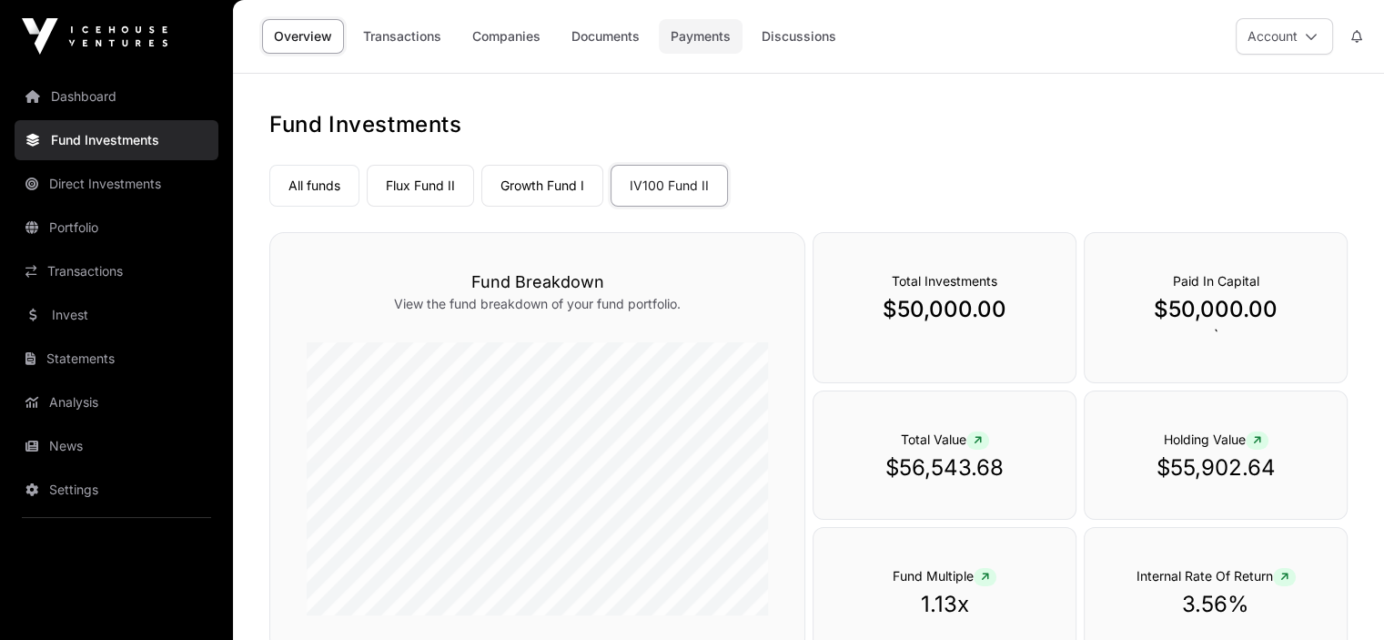
click at [711, 34] on link "Payments" at bounding box center [701, 36] width 84 height 35
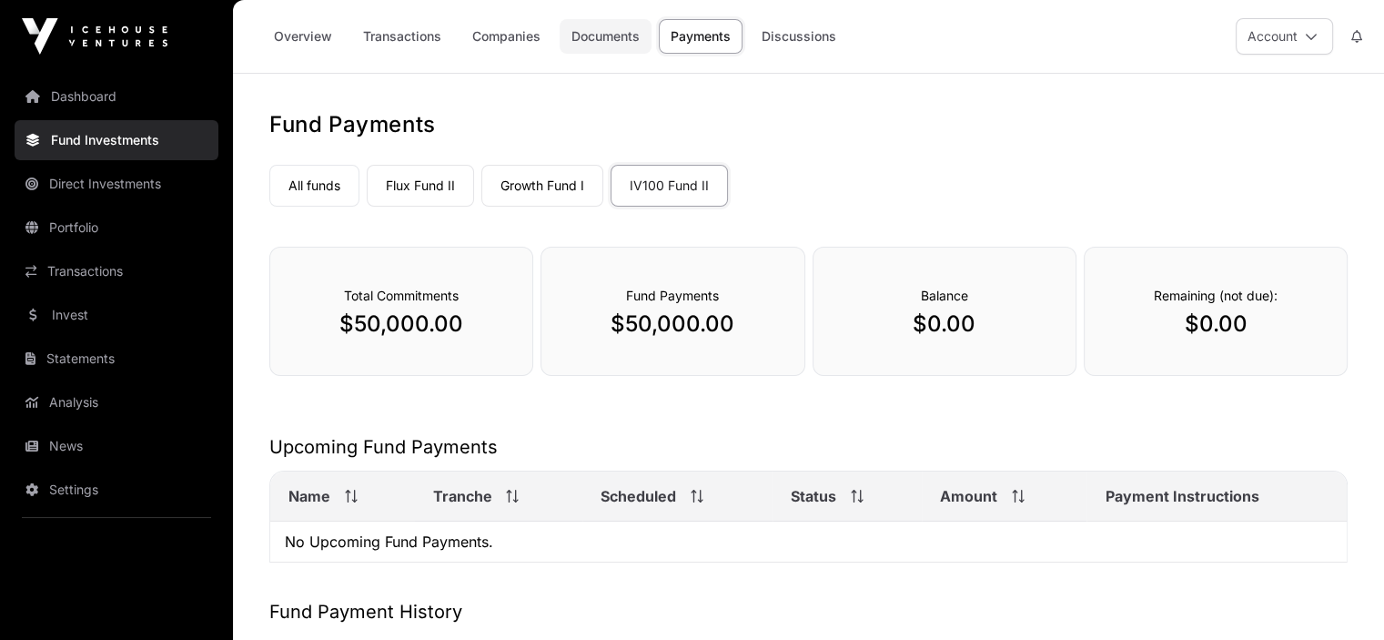
click at [607, 36] on link "Documents" at bounding box center [606, 36] width 92 height 35
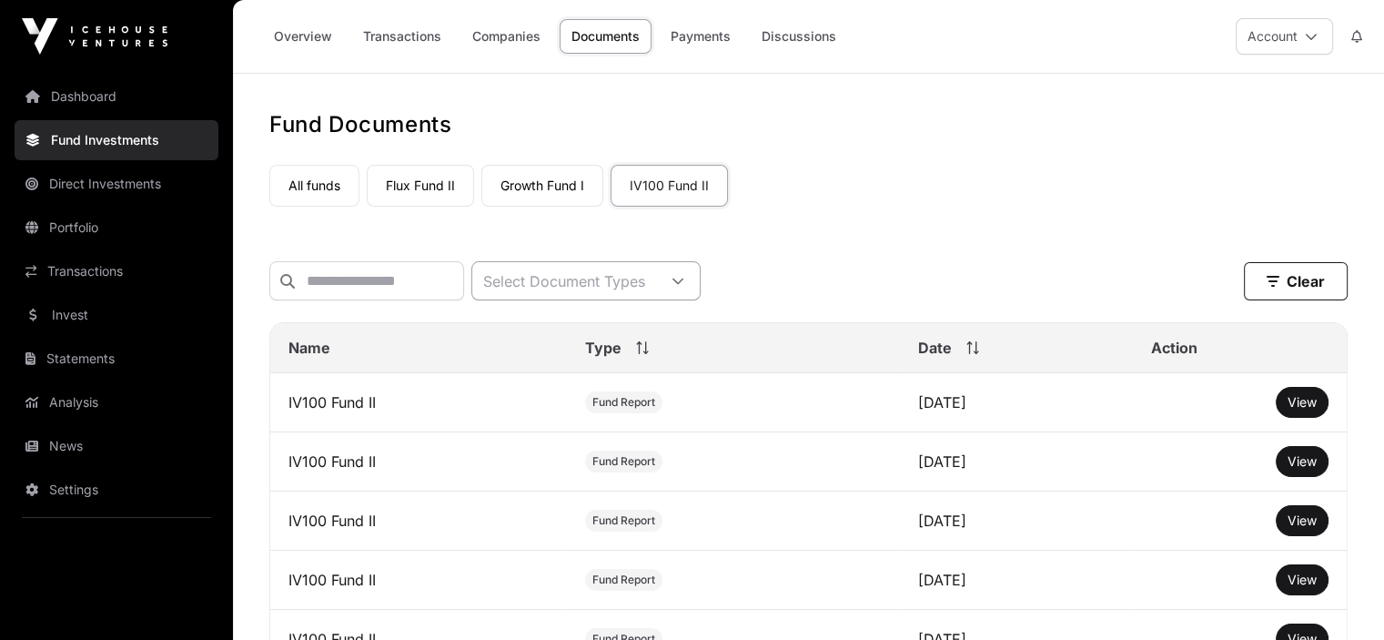
click at [700, 282] on div at bounding box center [678, 280] width 44 height 37
click at [700, 284] on div at bounding box center [678, 280] width 44 height 37
click at [548, 184] on link "Growth Fund I" at bounding box center [542, 186] width 122 height 42
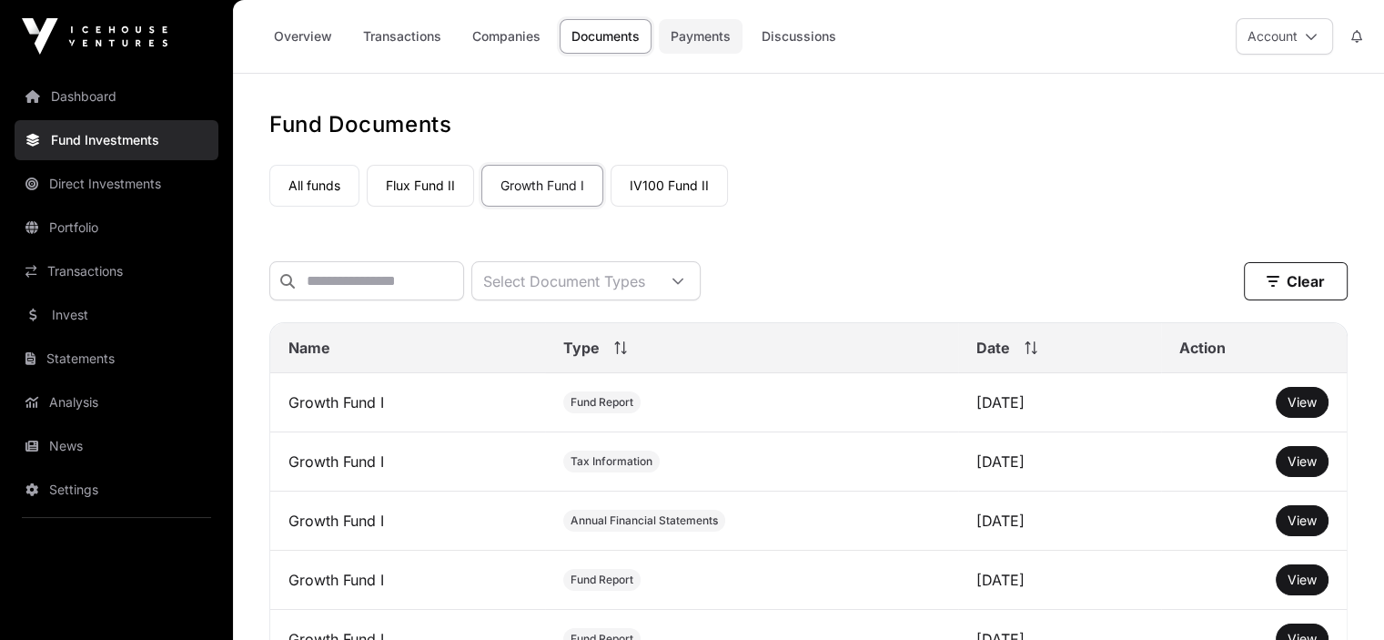
click at [701, 39] on link "Payments" at bounding box center [701, 36] width 84 height 35
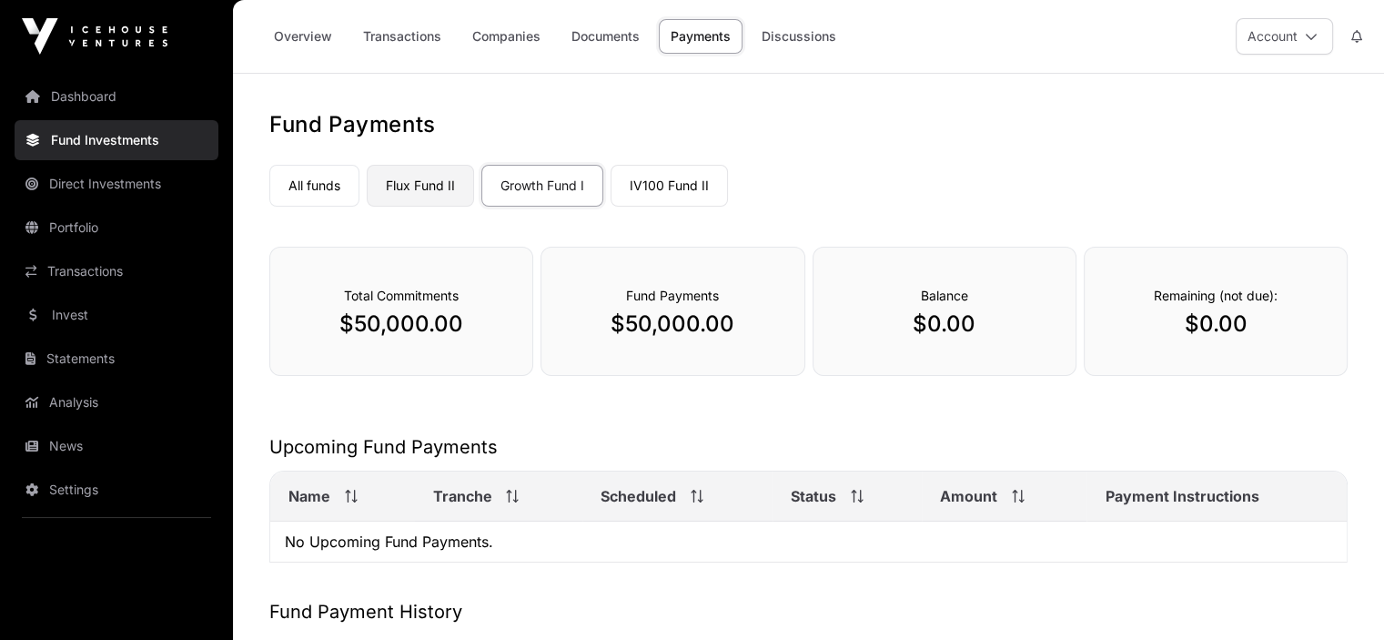
click at [419, 187] on link "Flux Fund II" at bounding box center [420, 186] width 107 height 42
click at [596, 33] on link "Documents" at bounding box center [606, 36] width 92 height 35
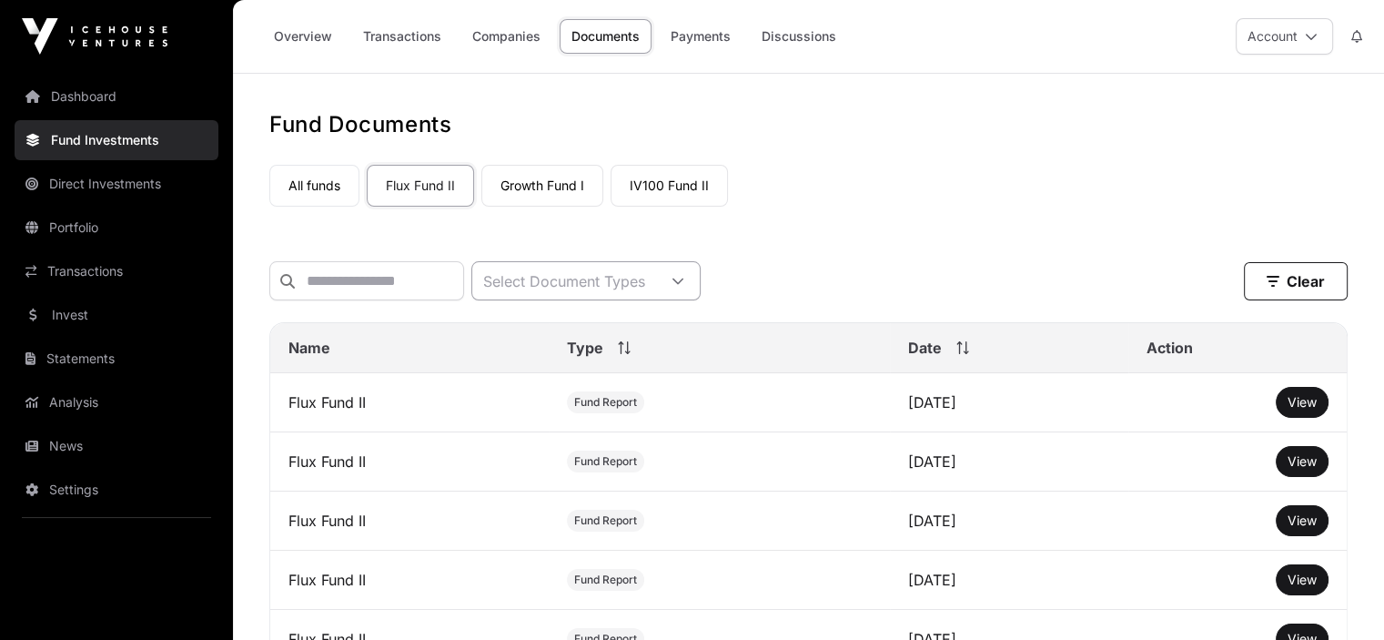
click at [684, 281] on icon at bounding box center [677, 281] width 13 height 13
click at [1307, 409] on span "View" at bounding box center [1301, 401] width 29 height 15
click at [803, 31] on link "Discussions" at bounding box center [799, 36] width 98 height 35
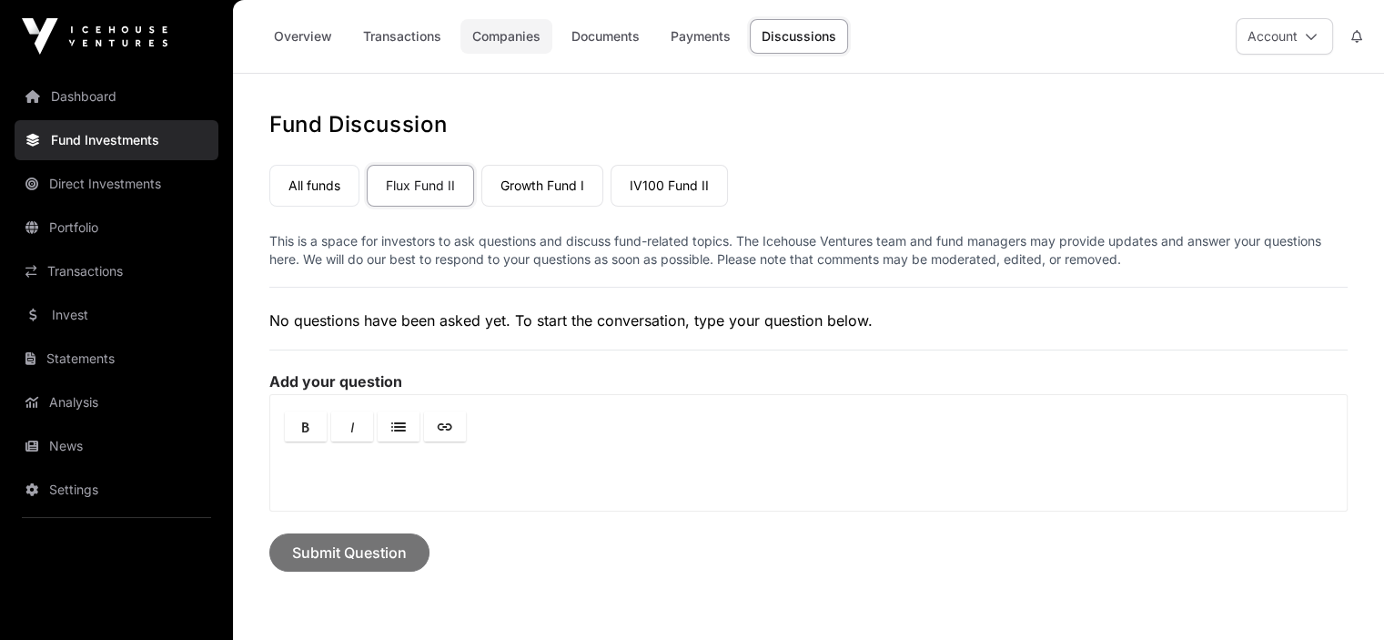
click at [502, 33] on link "Companies" at bounding box center [506, 36] width 92 height 35
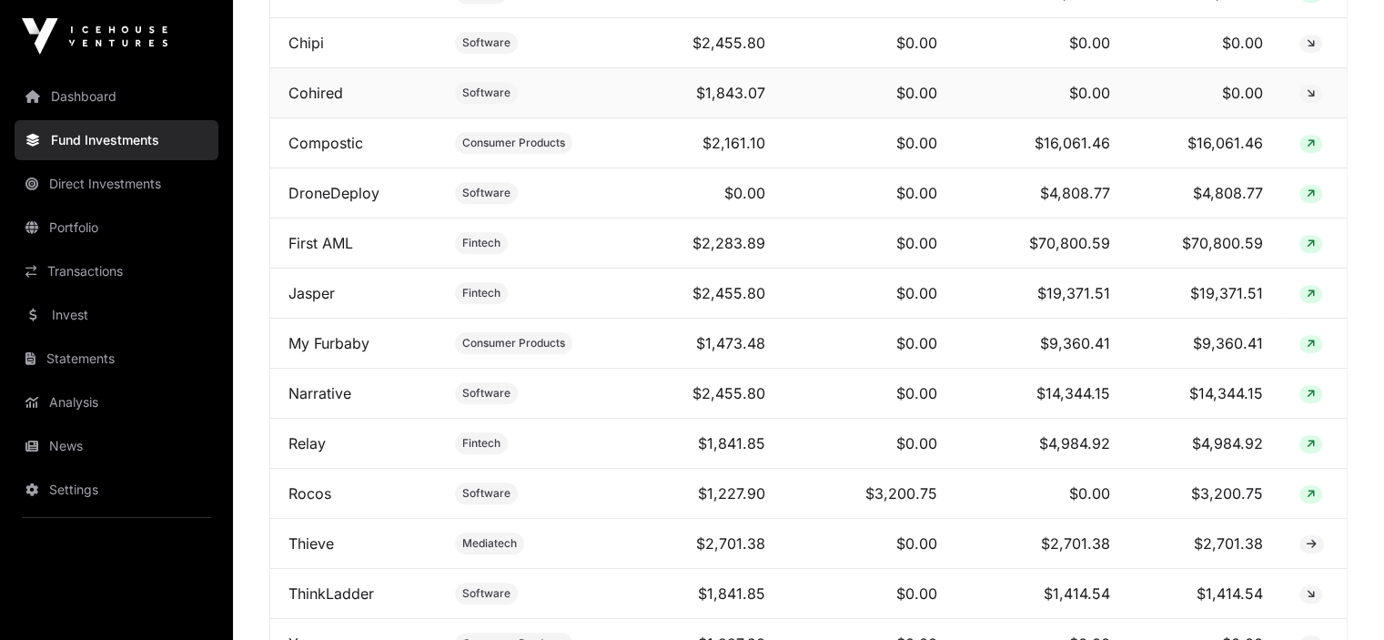
scroll to position [1001, 0]
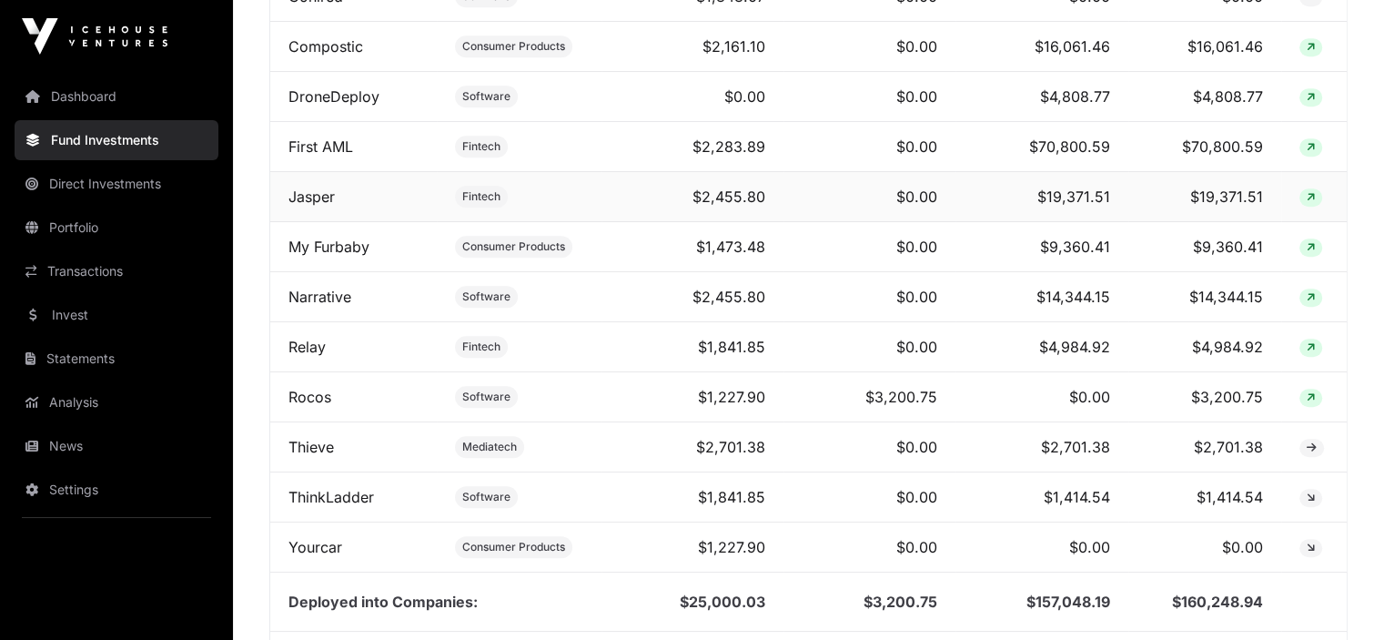
click at [1308, 203] on icon at bounding box center [1310, 197] width 8 height 11
click at [1306, 203] on icon at bounding box center [1310, 197] width 8 height 11
click at [310, 206] on link "Jasper" at bounding box center [311, 196] width 46 height 18
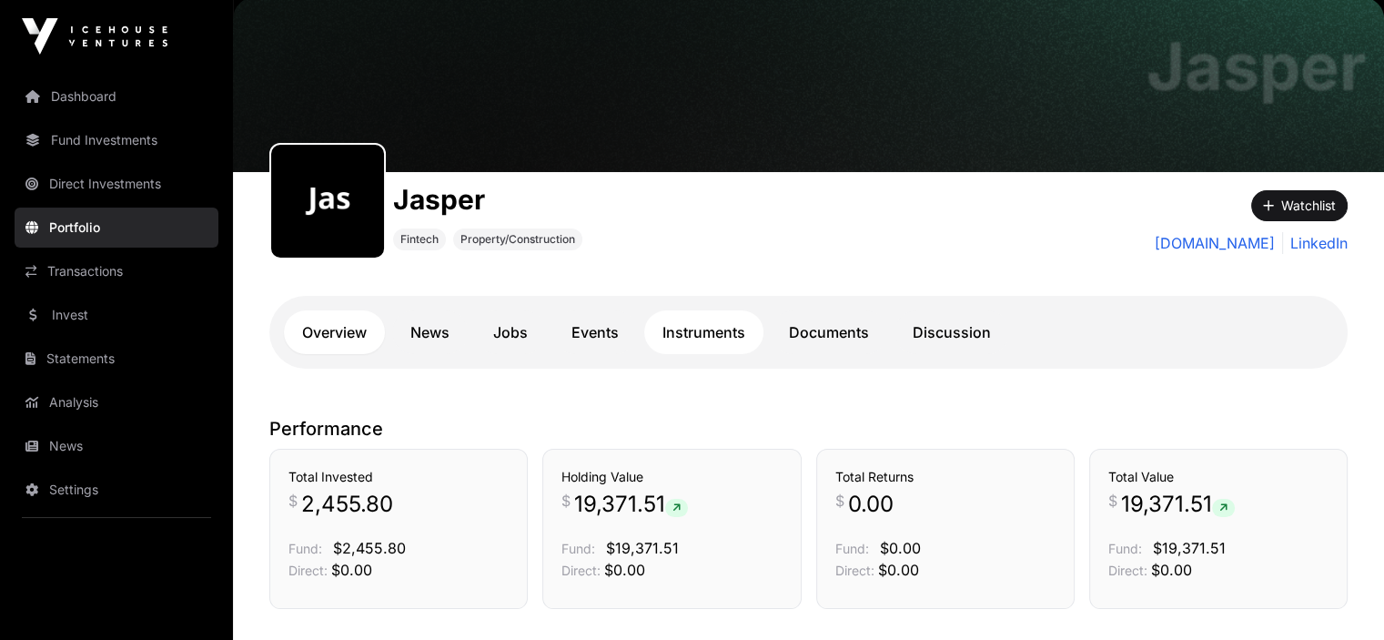
scroll to position [182, 0]
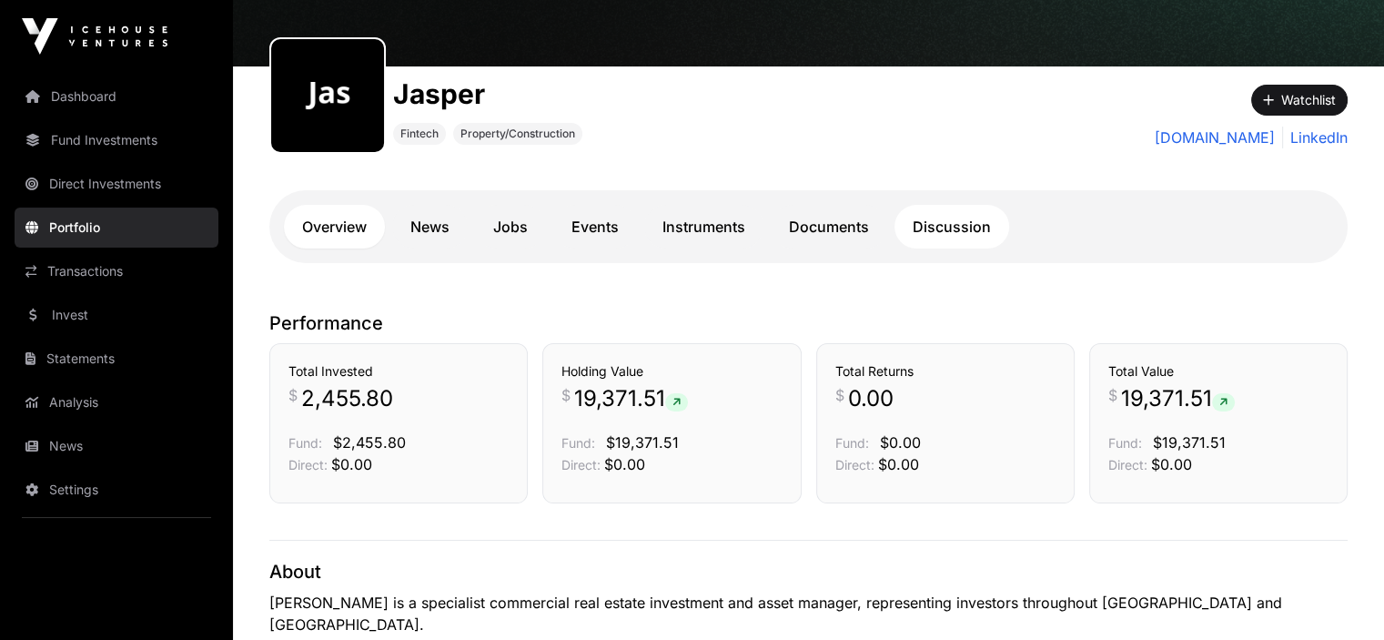
click at [964, 223] on link "Discussion" at bounding box center [951, 227] width 115 height 44
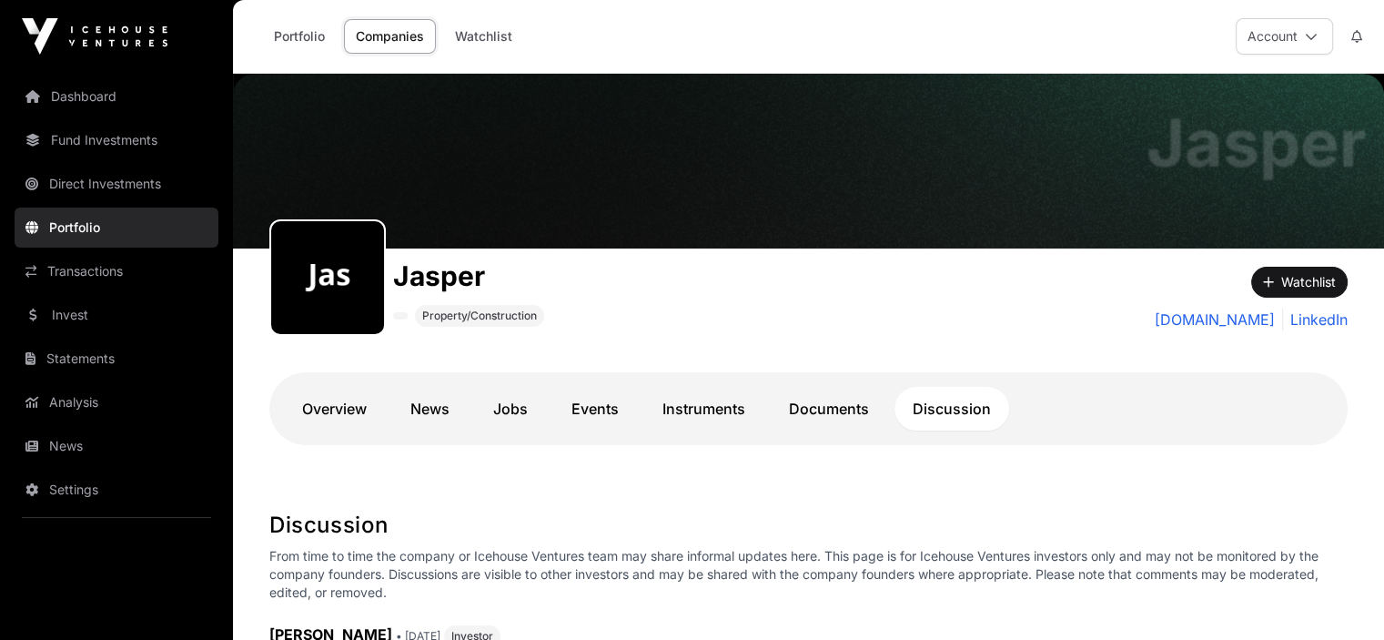
click at [395, 40] on link "Companies" at bounding box center [390, 36] width 92 height 35
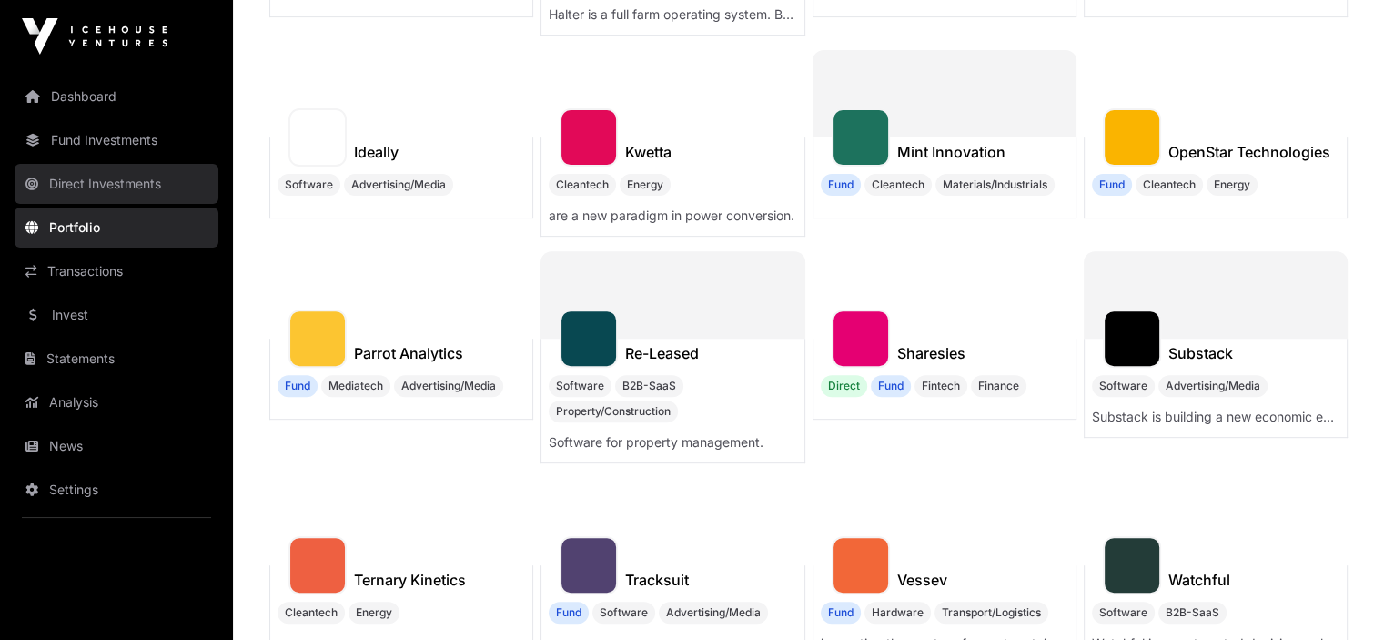
scroll to position [546, 0]
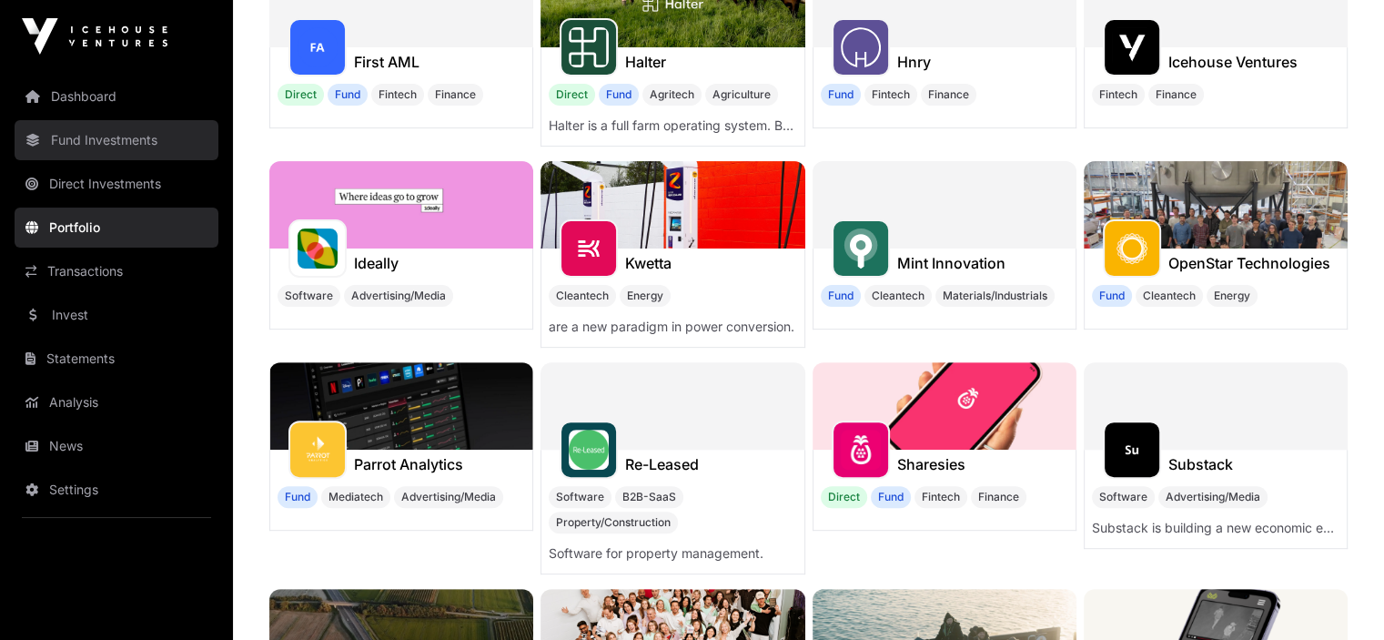
click at [95, 133] on link "Fund Investments" at bounding box center [117, 140] width 204 height 40
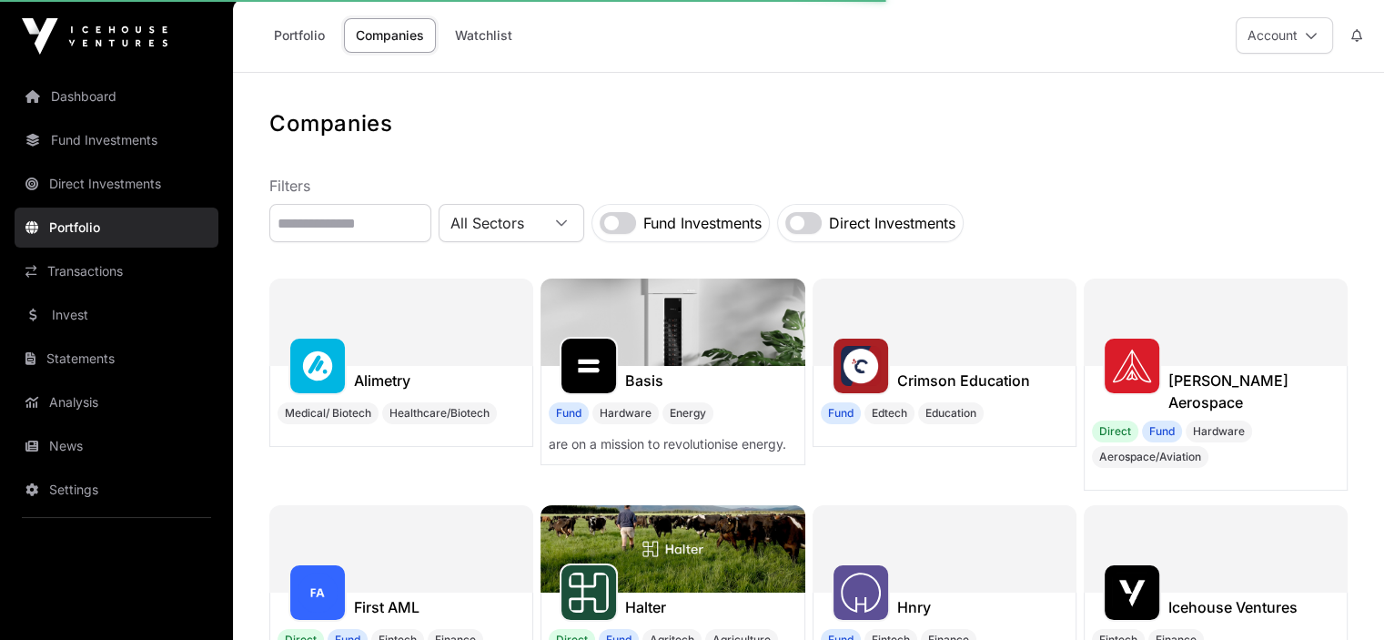
scroll to position [0, 0]
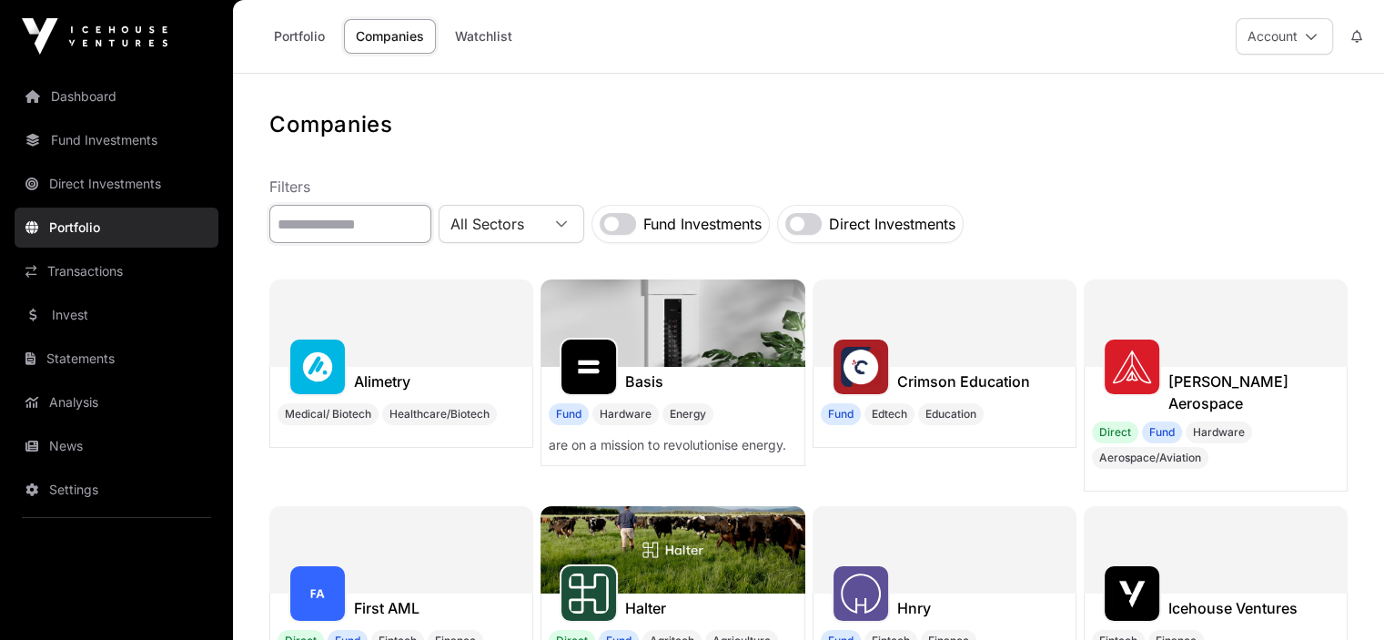
click at [406, 221] on input "text" at bounding box center [350, 224] width 162 height 38
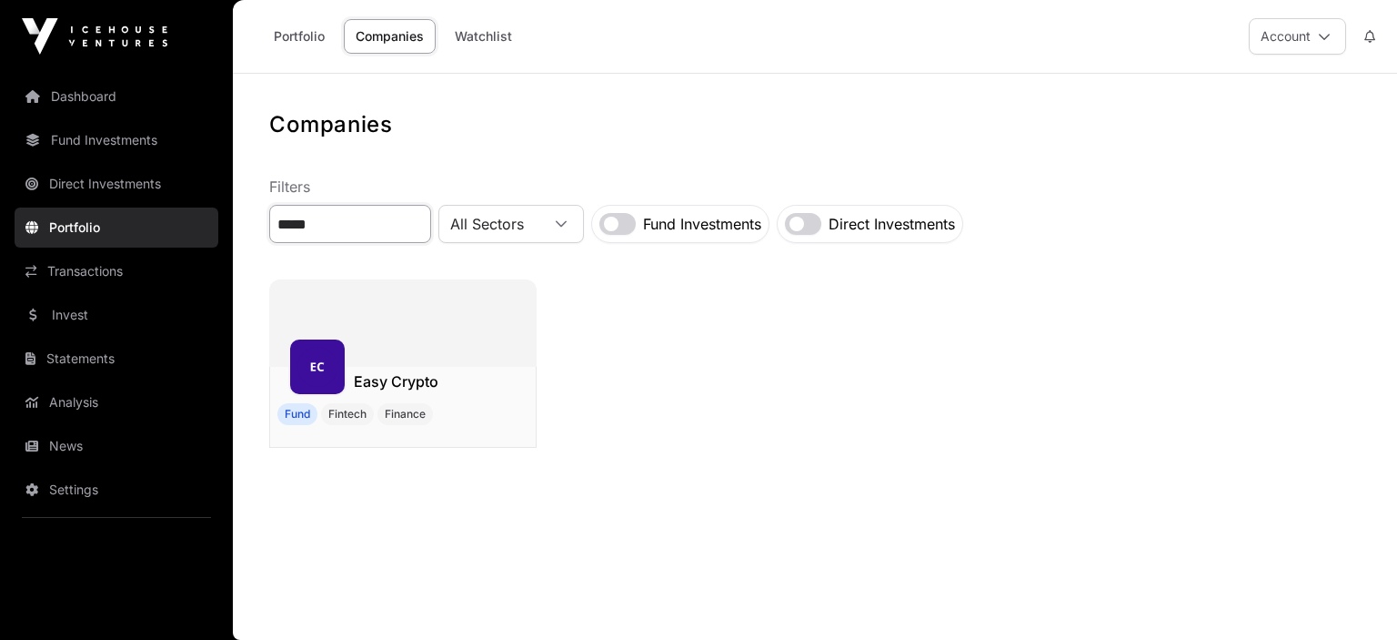
type input "****"
click at [328, 376] on img at bounding box center [318, 367] width 40 height 40
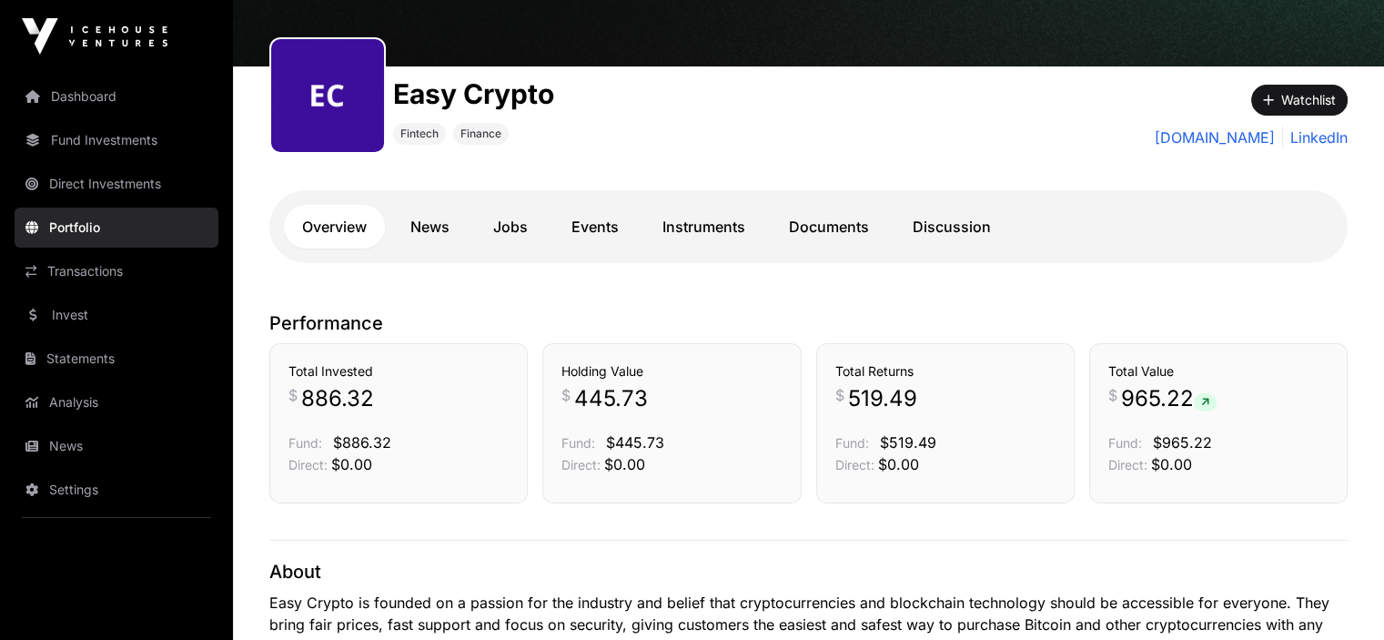
scroll to position [273, 0]
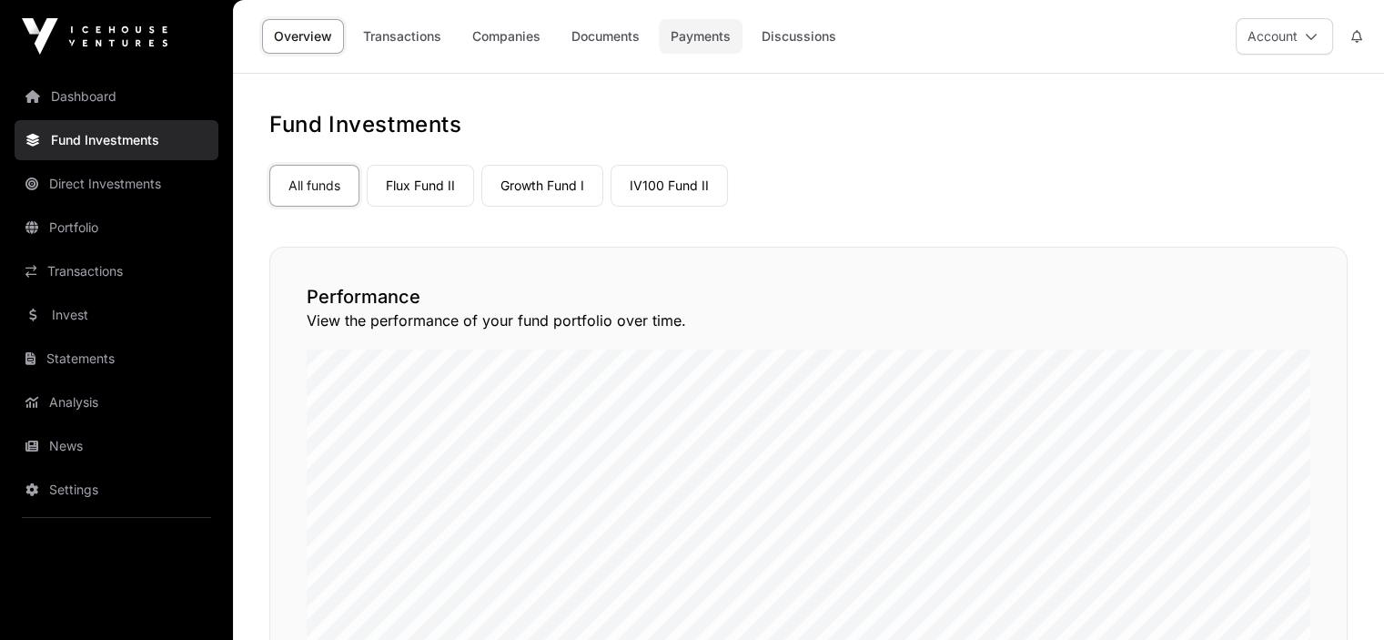
click at [702, 37] on link "Payments" at bounding box center [701, 36] width 84 height 35
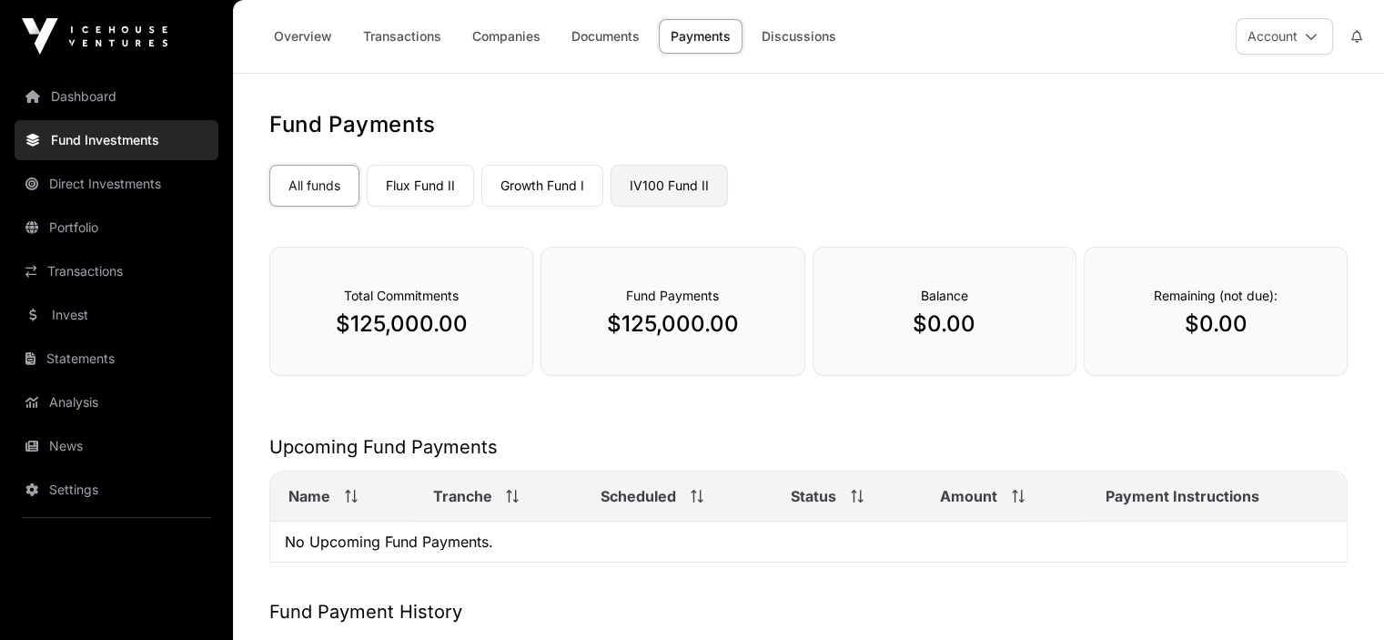
click at [648, 185] on link "IV100 Fund II" at bounding box center [668, 186] width 117 height 42
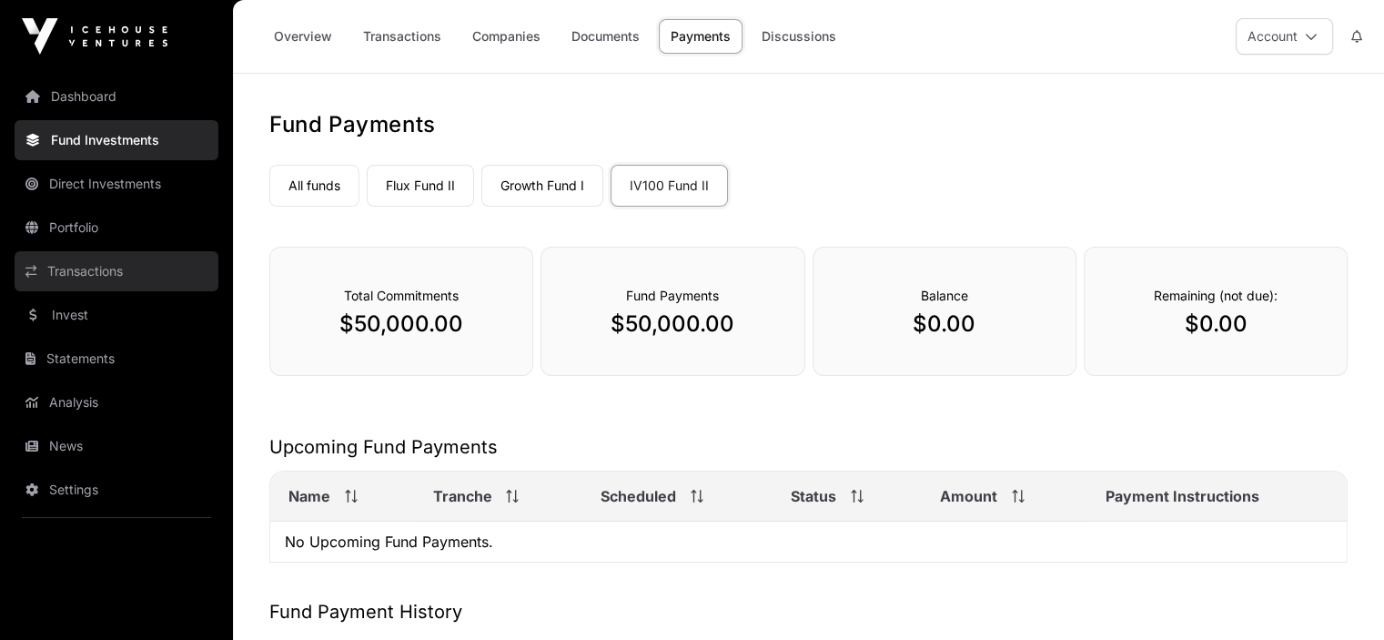
click at [90, 276] on link "Transactions" at bounding box center [117, 271] width 204 height 40
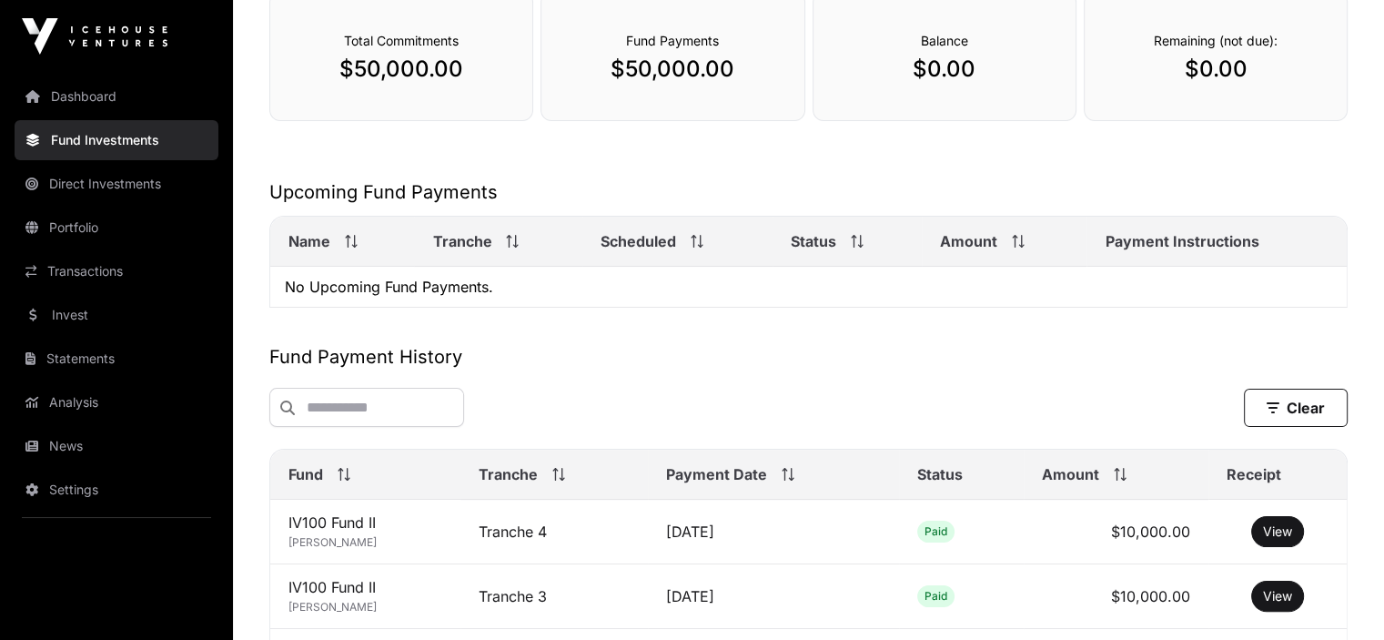
scroll to position [91, 0]
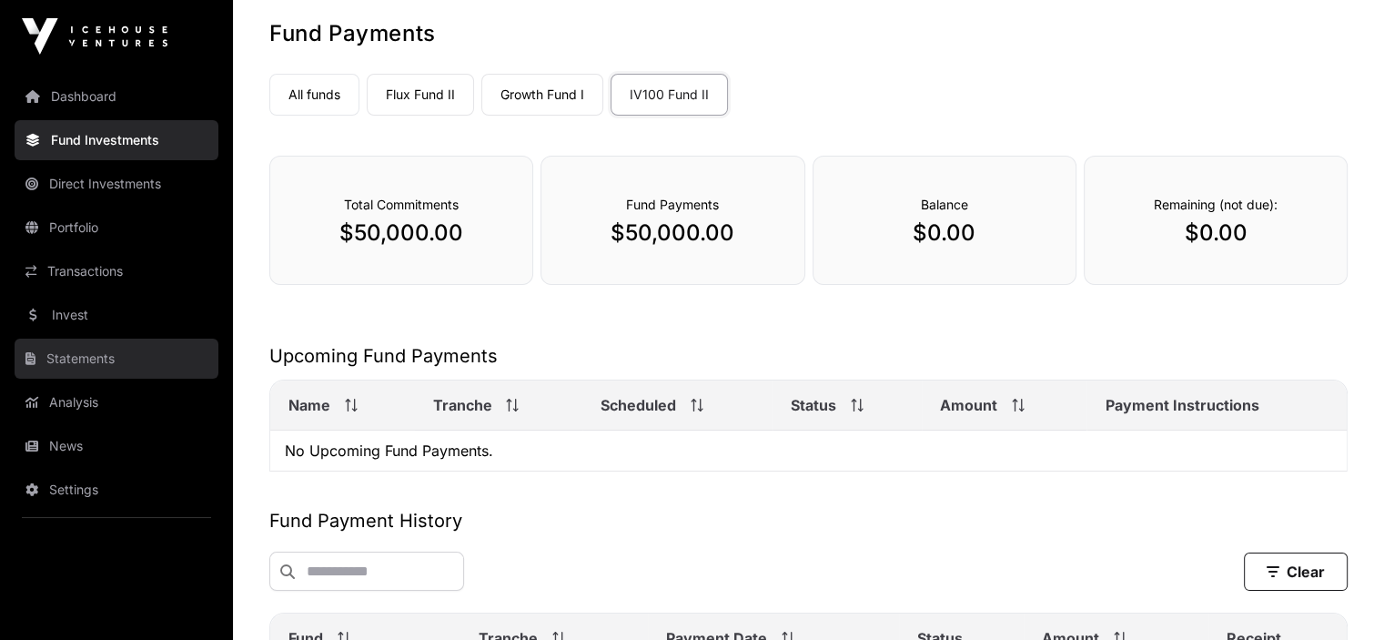
click at [99, 352] on link "Statements" at bounding box center [117, 358] width 204 height 40
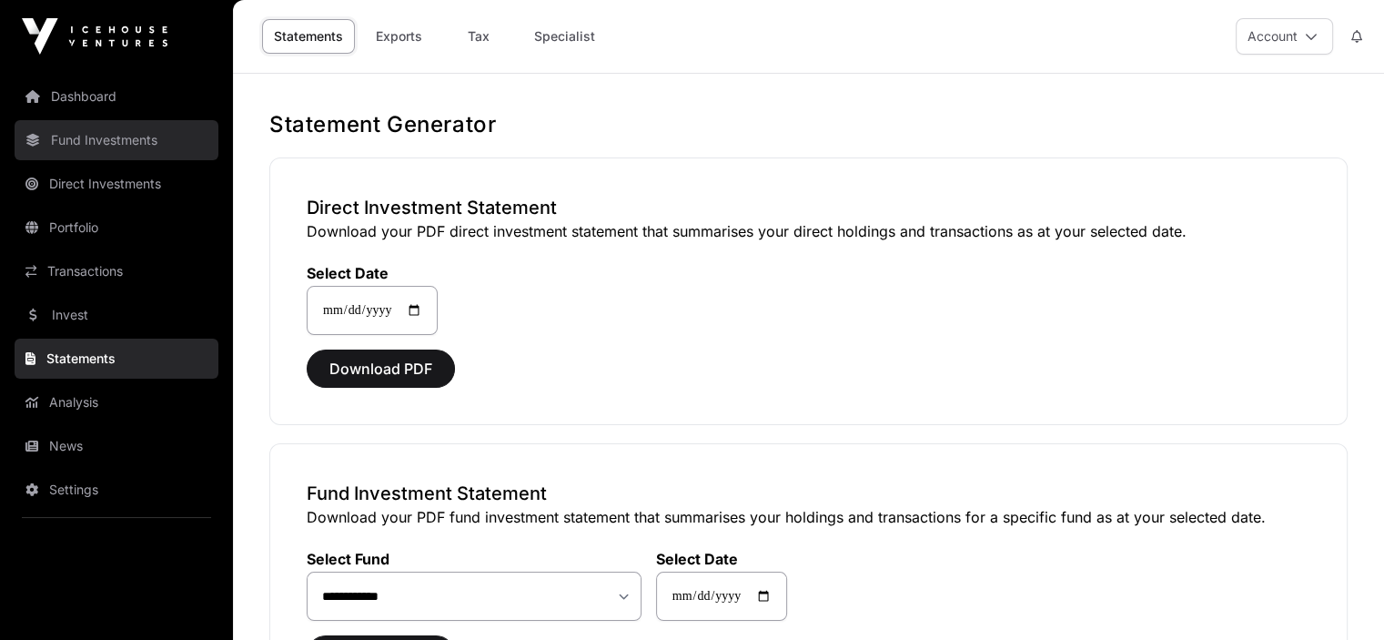
click at [131, 137] on link "Fund Investments" at bounding box center [117, 140] width 204 height 40
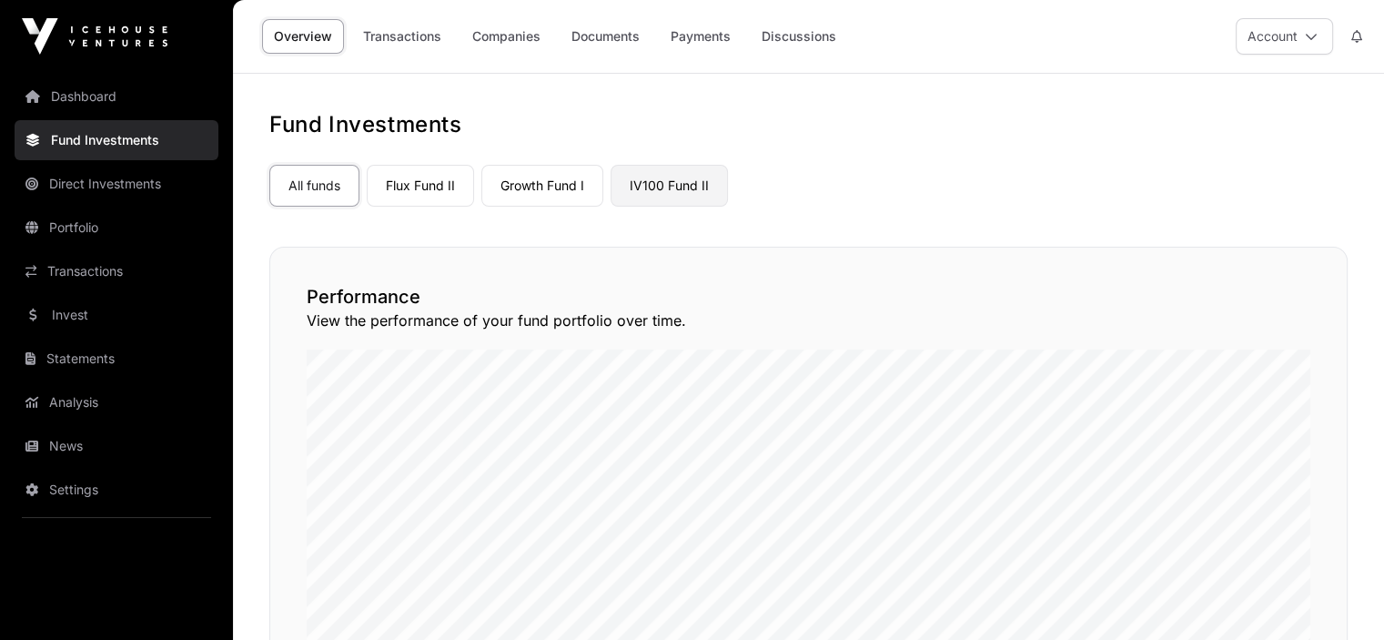
click at [697, 180] on link "IV100 Fund II" at bounding box center [668, 186] width 117 height 42
click at [509, 37] on link "Companies" at bounding box center [506, 36] width 92 height 35
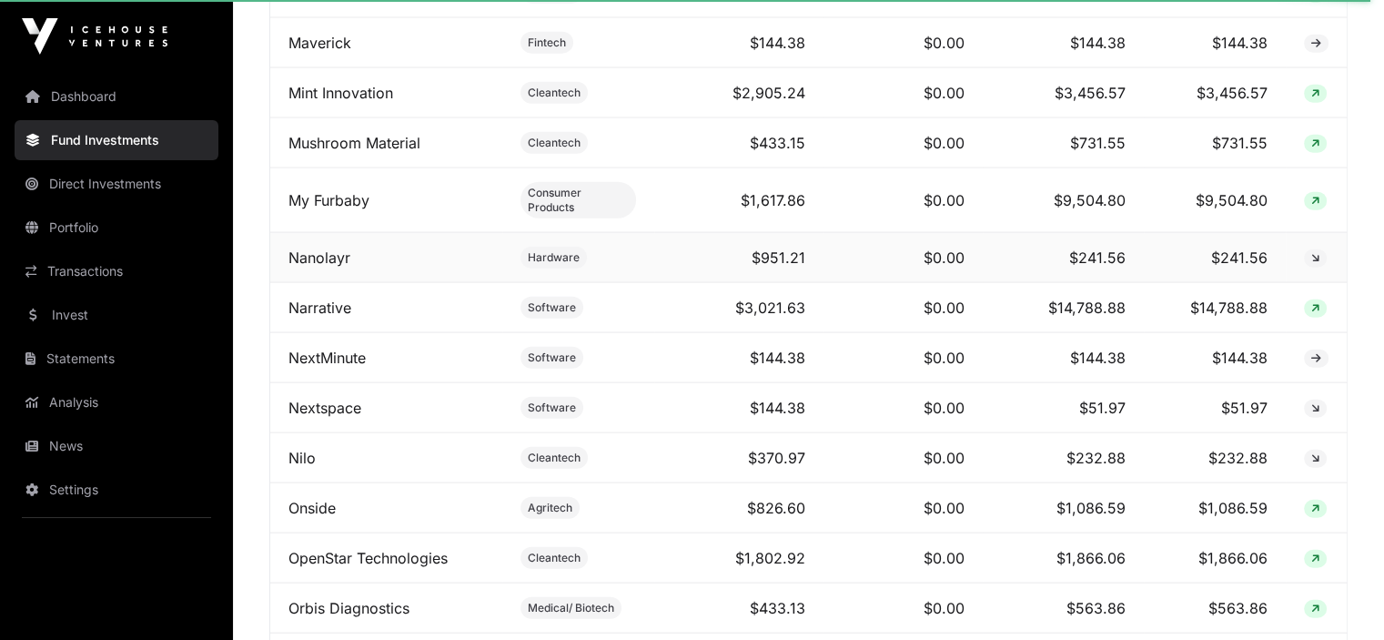
scroll to position [4731, 0]
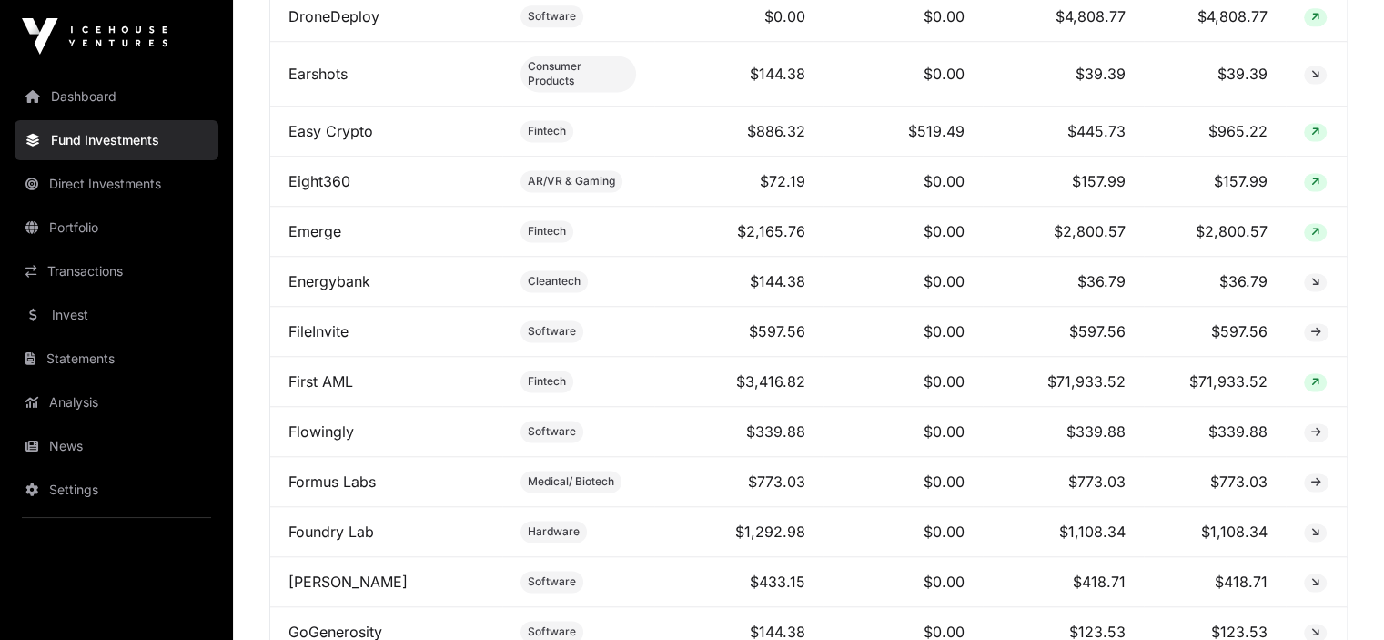
scroll to position [2365, 0]
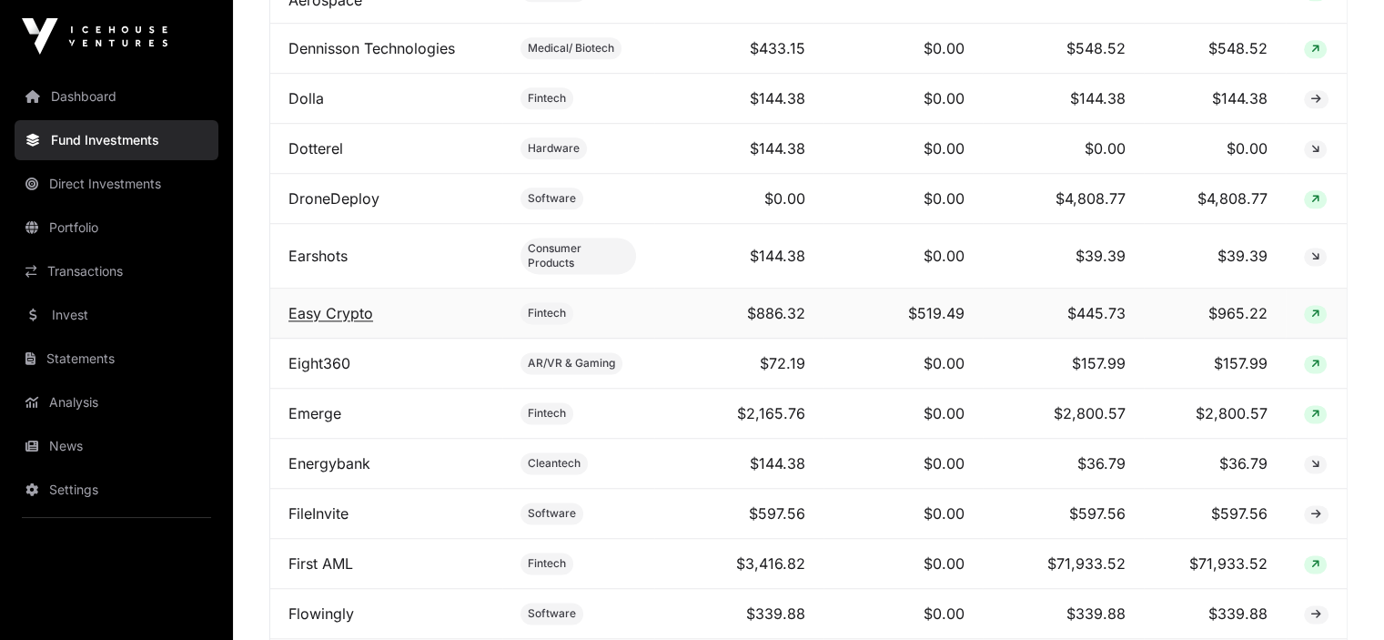
click at [318, 304] on link "Easy Crypto" at bounding box center [330, 313] width 85 height 18
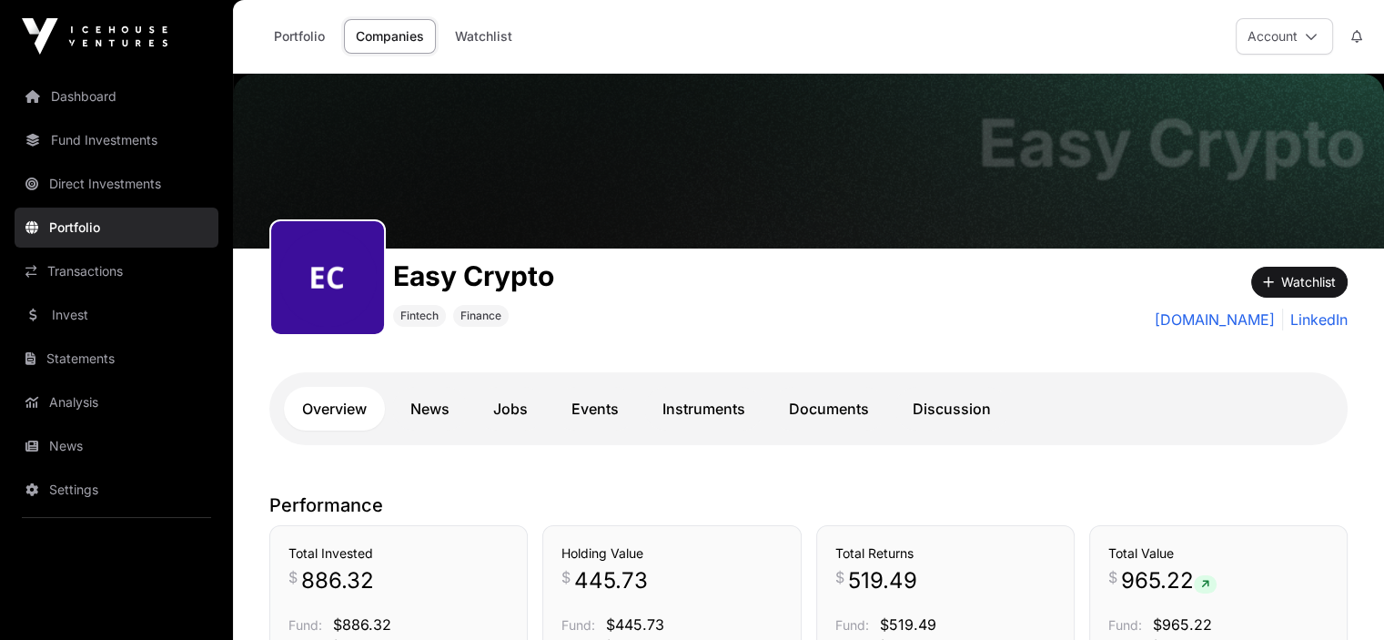
scroll to position [273, 0]
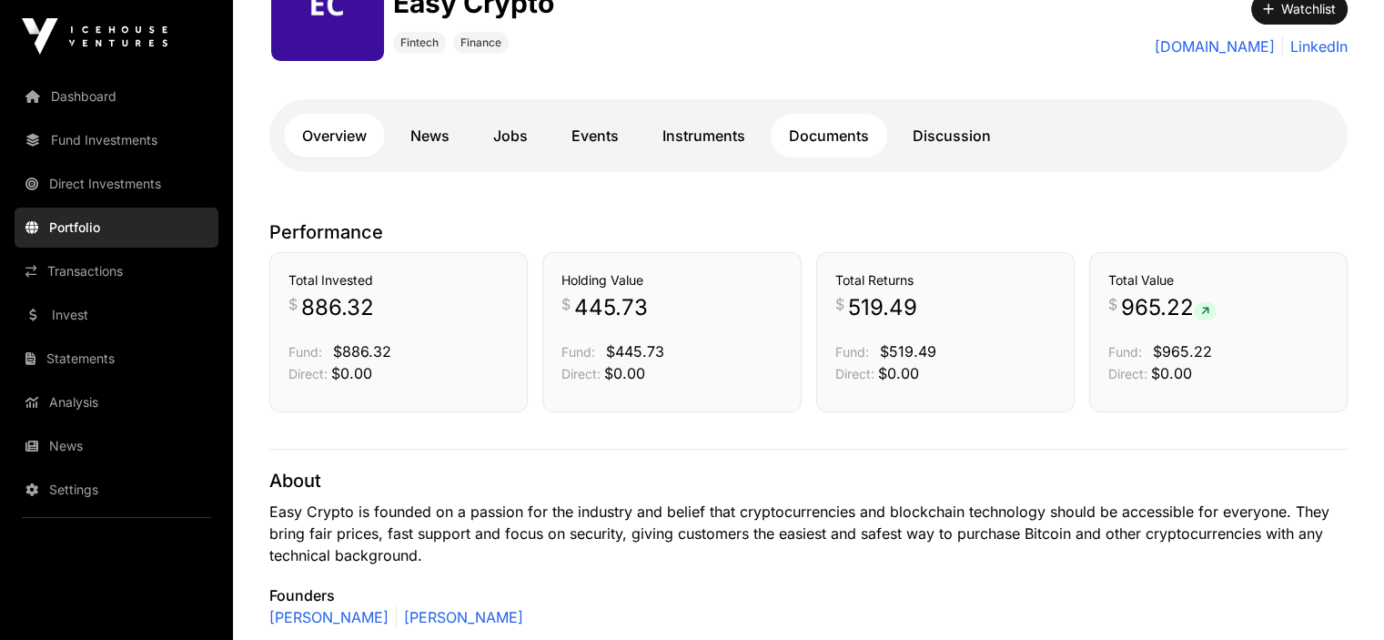
click at [846, 136] on link "Documents" at bounding box center [829, 136] width 116 height 44
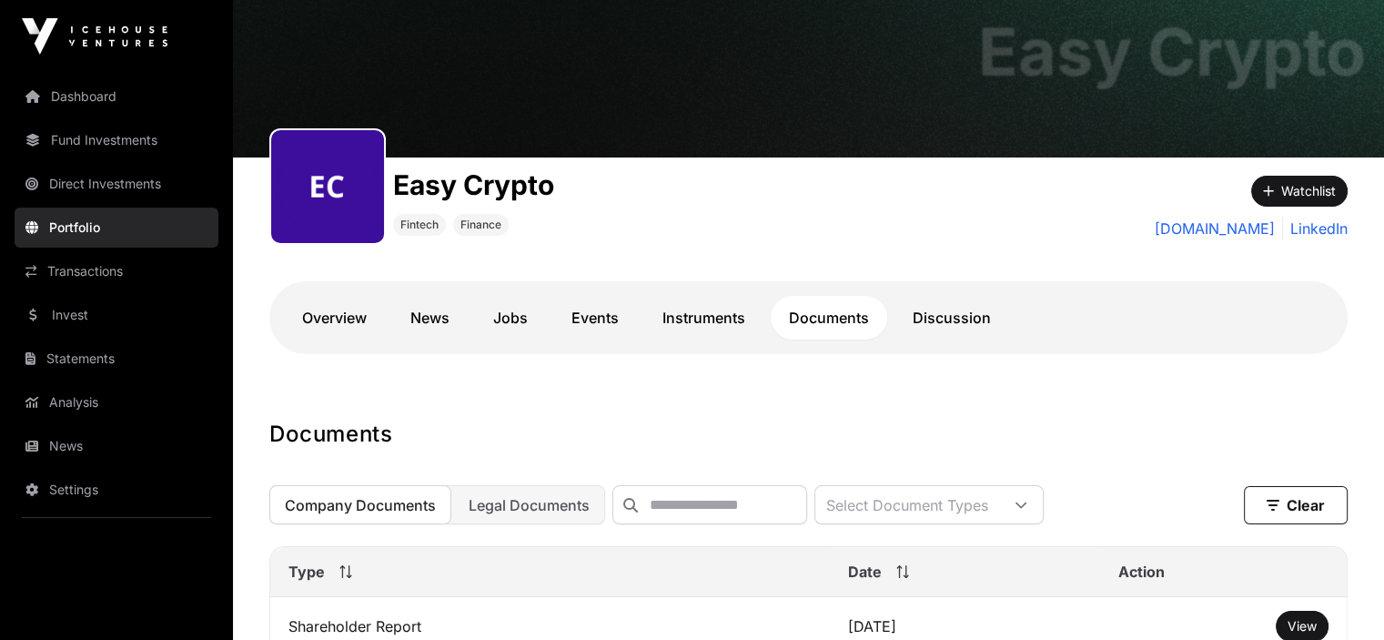
scroll to position [182, 0]
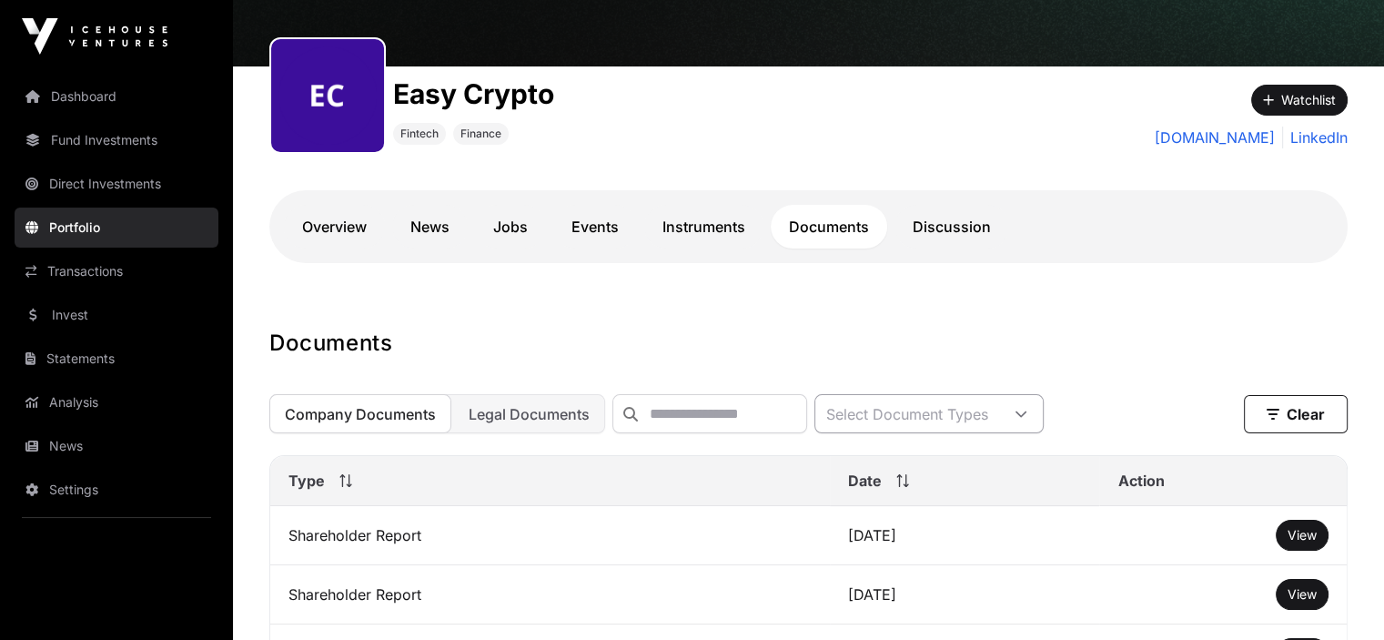
click at [1027, 420] on icon at bounding box center [1020, 414] width 13 height 13
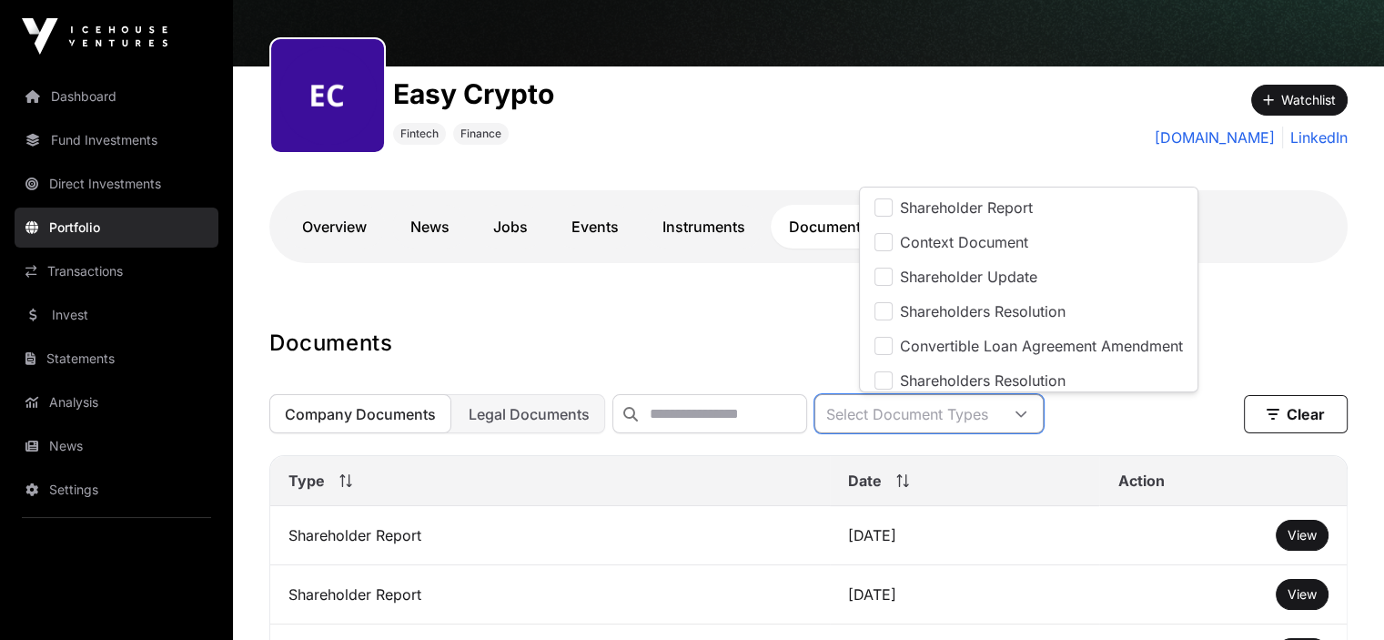
scroll to position [18, 11]
click at [420, 417] on span "Company Documents" at bounding box center [360, 414] width 151 height 18
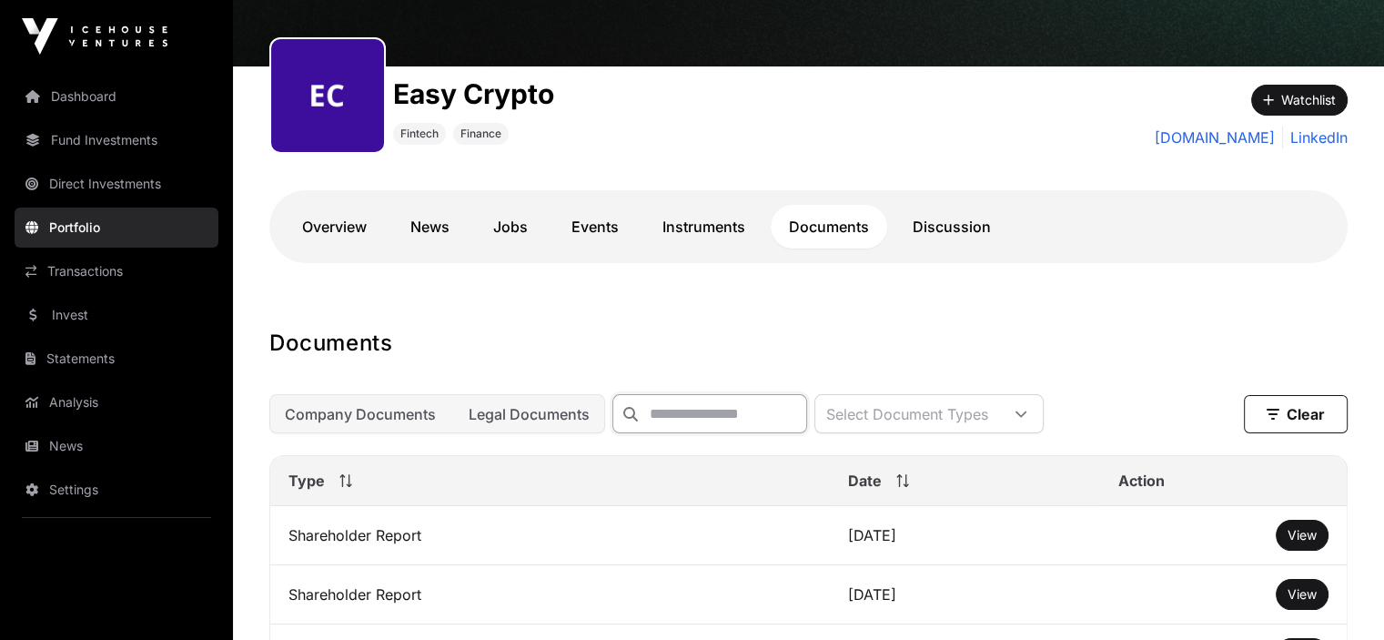
click at [771, 419] on input "text" at bounding box center [709, 413] width 195 height 39
click at [1027, 414] on icon at bounding box center [1020, 414] width 13 height 13
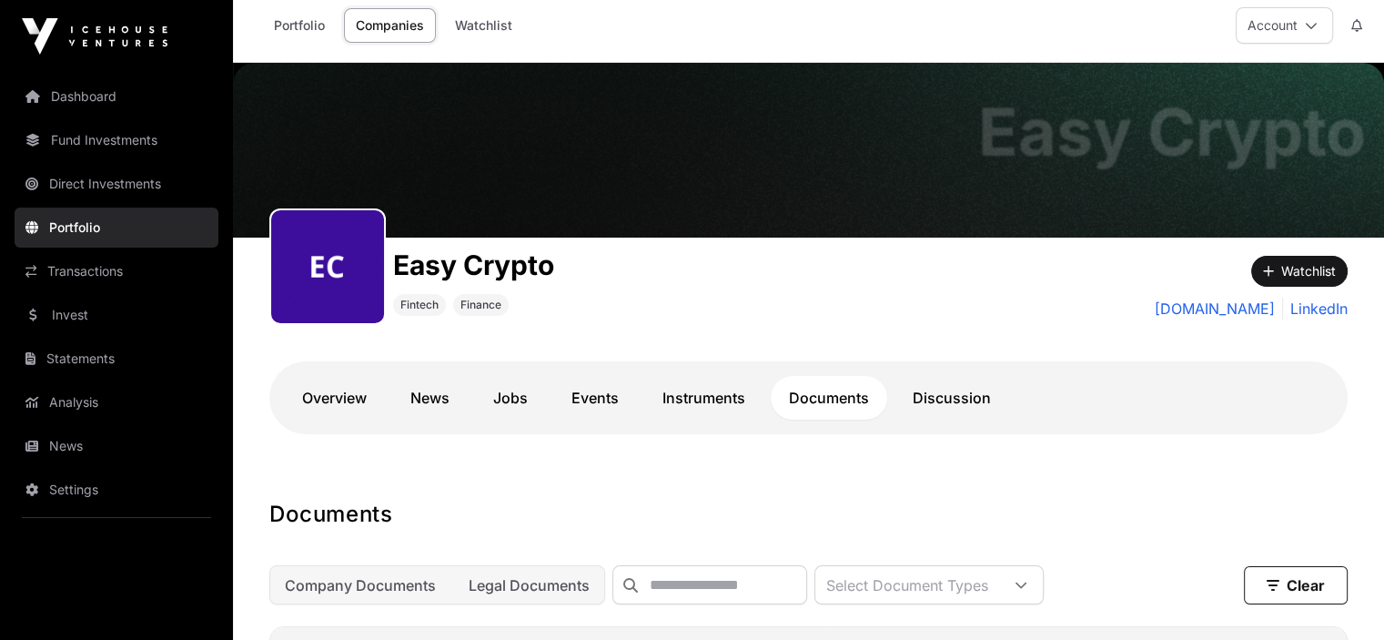
scroll to position [0, 0]
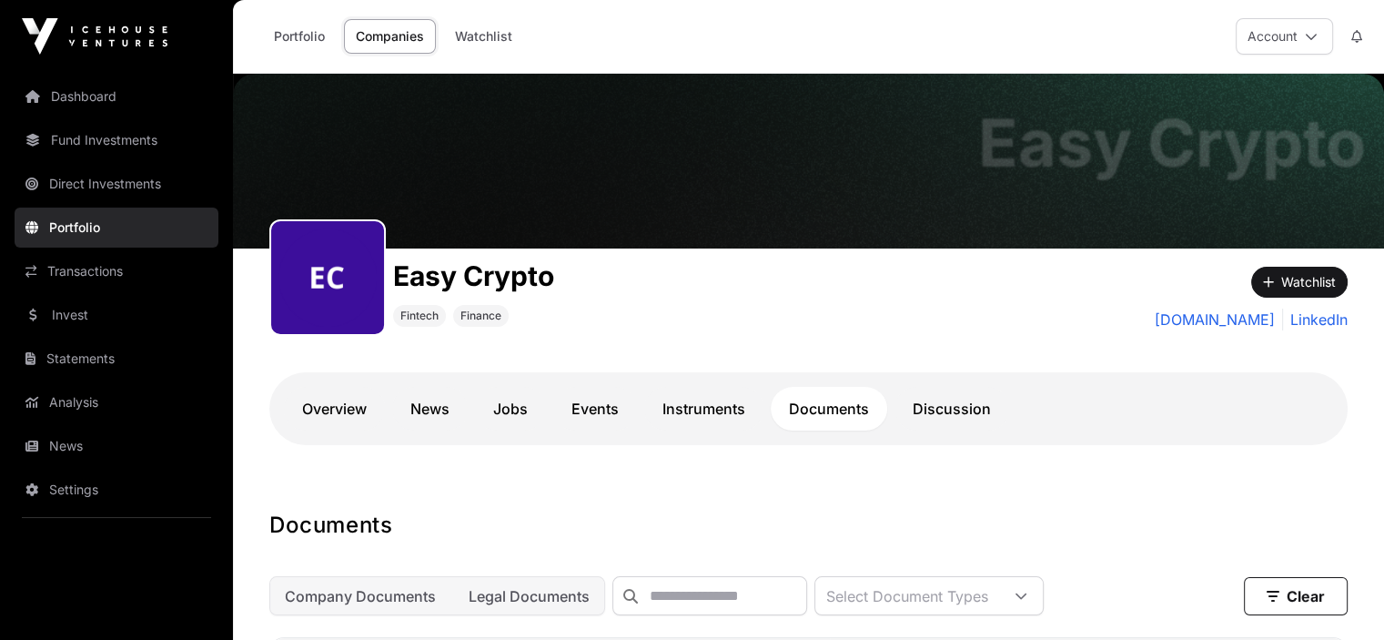
click at [384, 35] on link "Companies" at bounding box center [390, 36] width 92 height 35
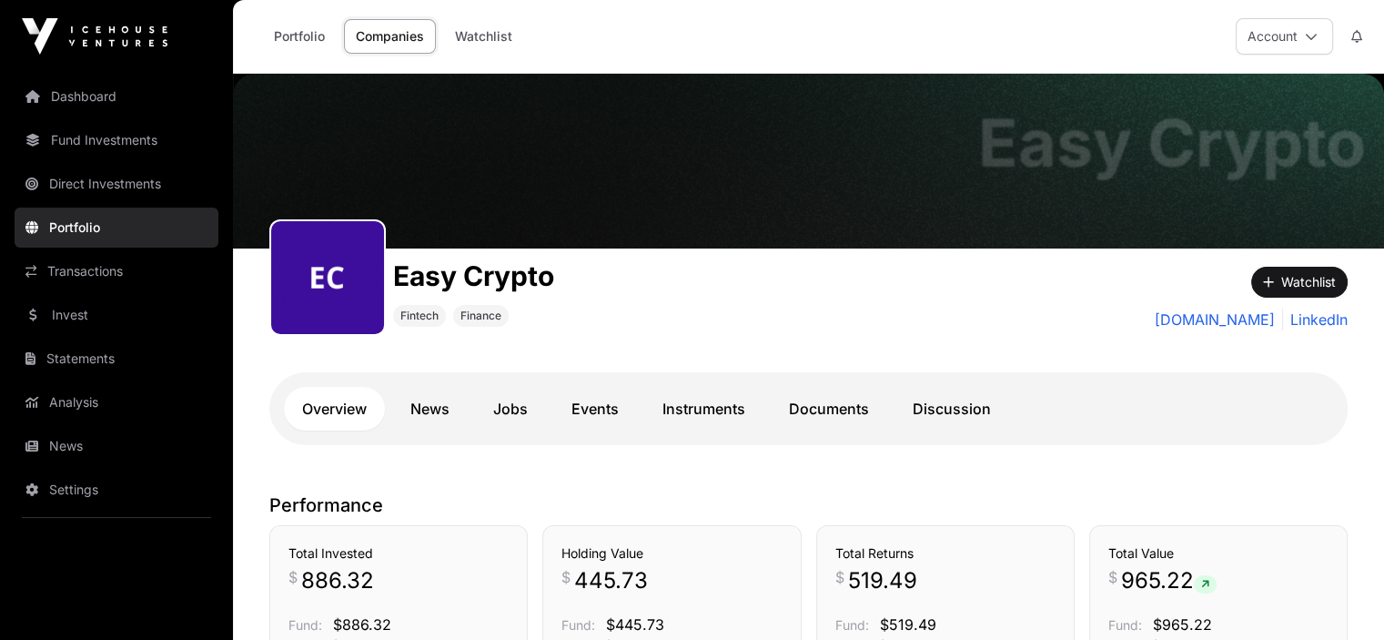
scroll to position [273, 0]
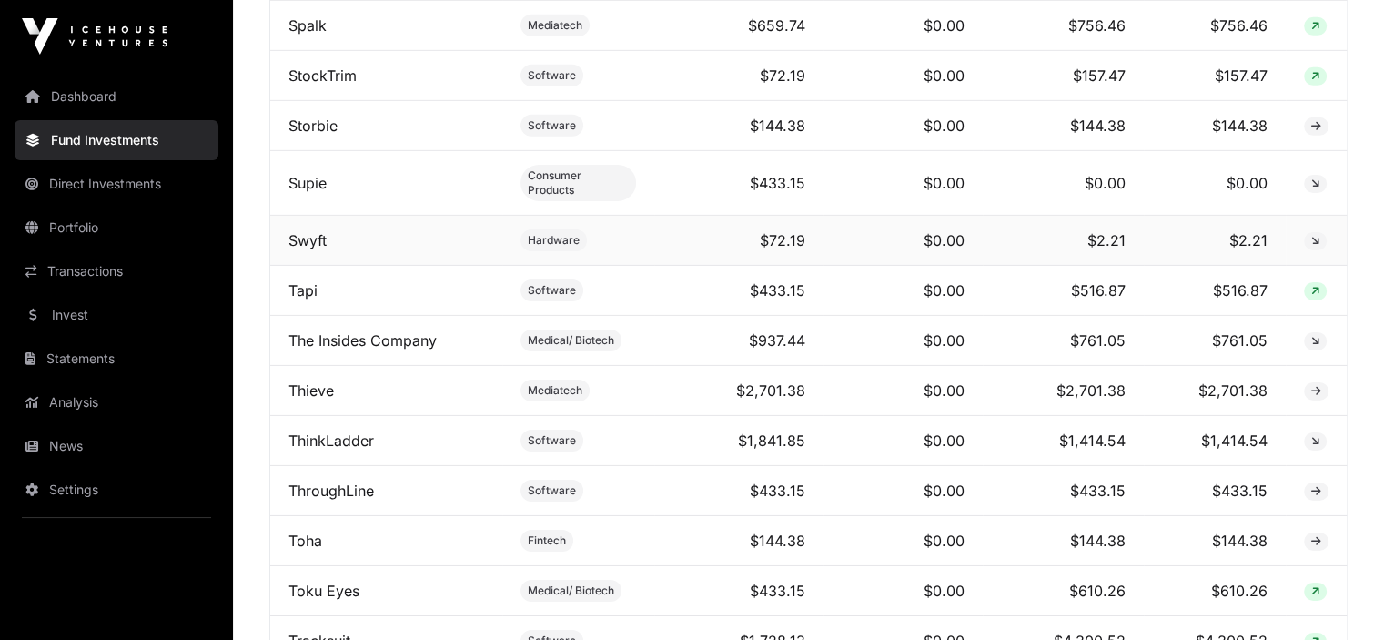
scroll to position [6005, 0]
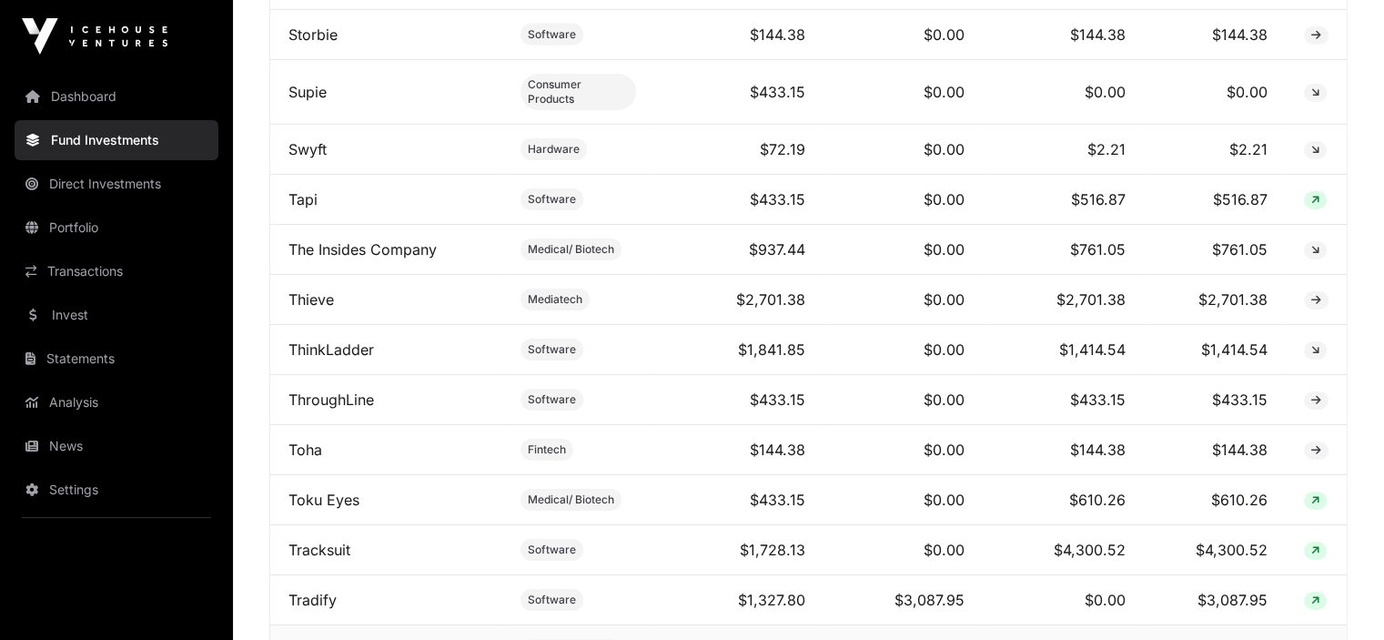
click at [308, 639] on link "TransAxon" at bounding box center [324, 650] width 73 height 18
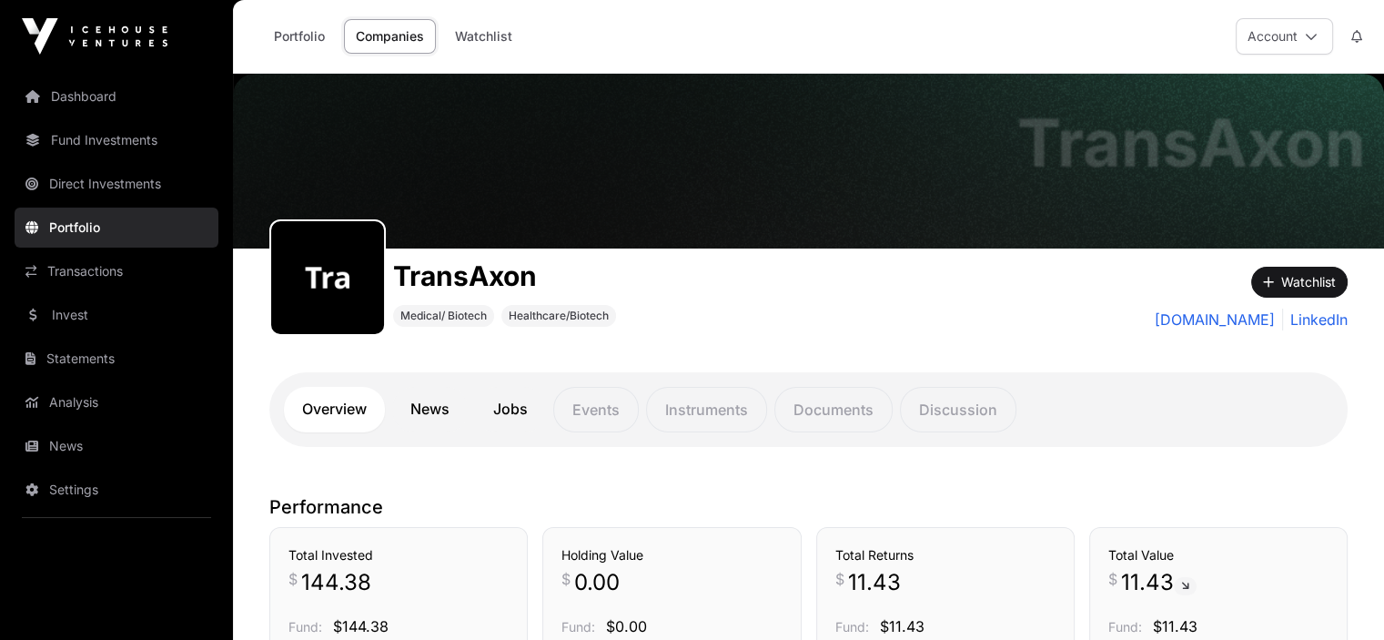
scroll to position [182, 0]
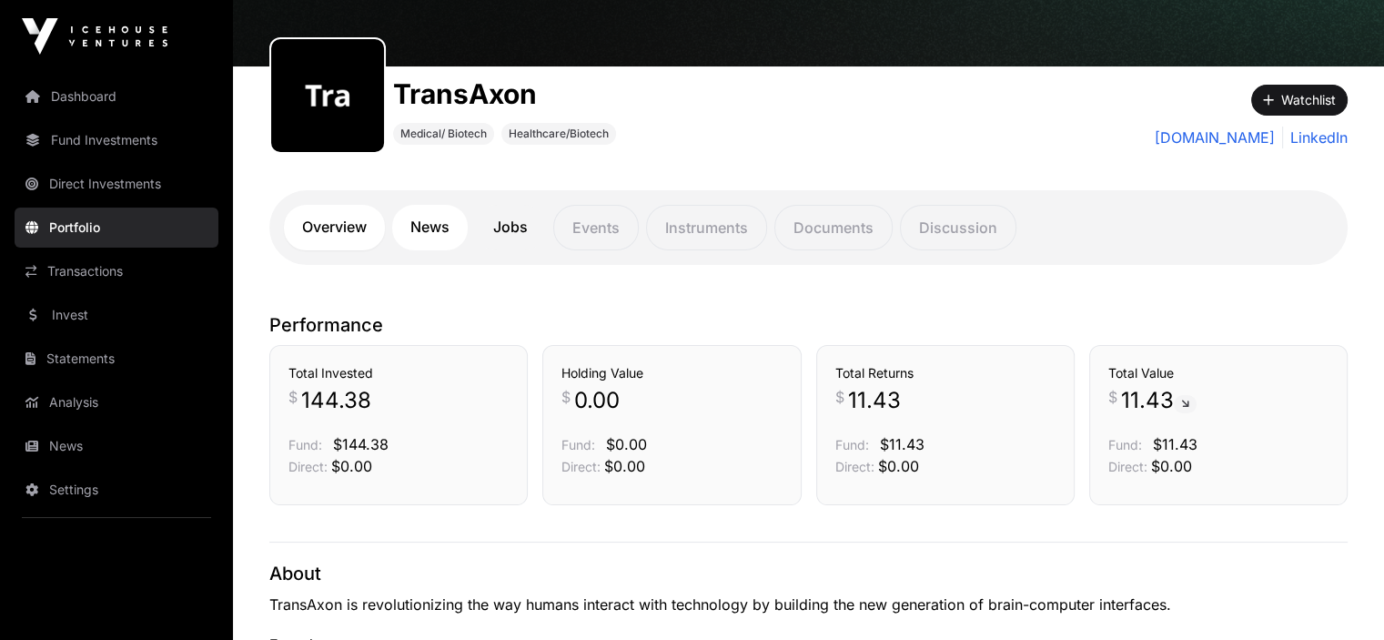
click at [441, 223] on link "News" at bounding box center [430, 227] width 76 height 45
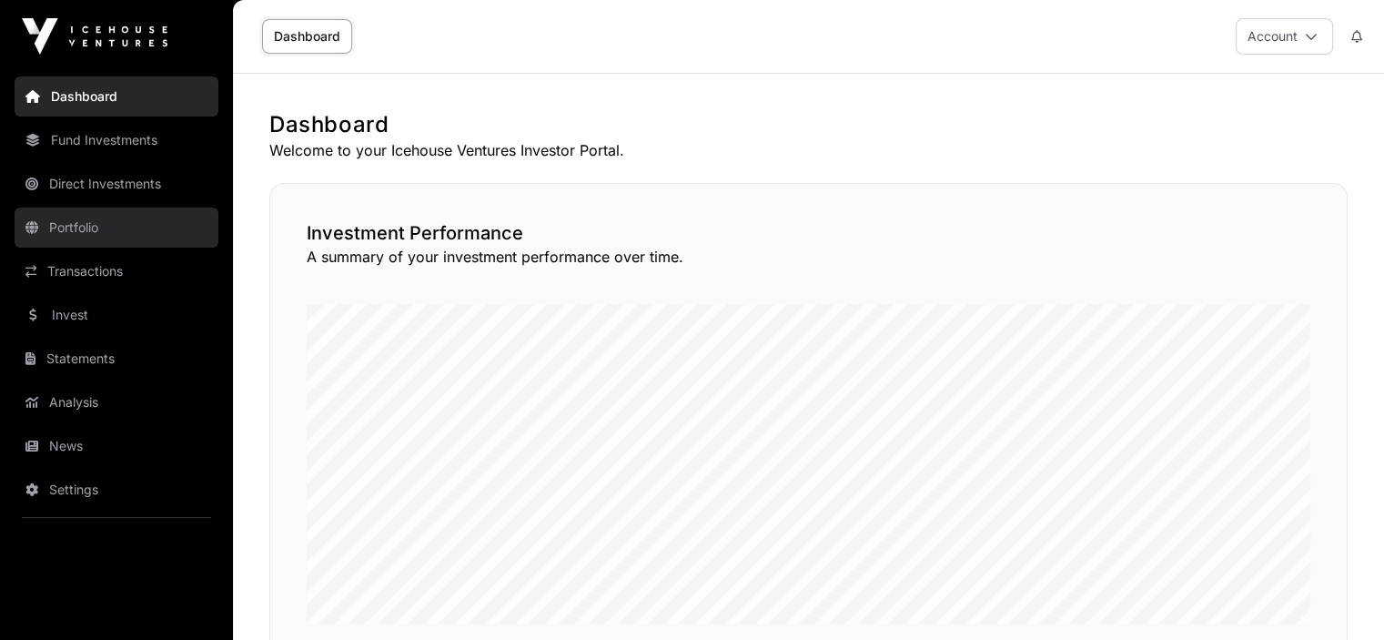
click at [80, 228] on link "Portfolio" at bounding box center [117, 227] width 204 height 40
